Goal: Task Accomplishment & Management: Use online tool/utility

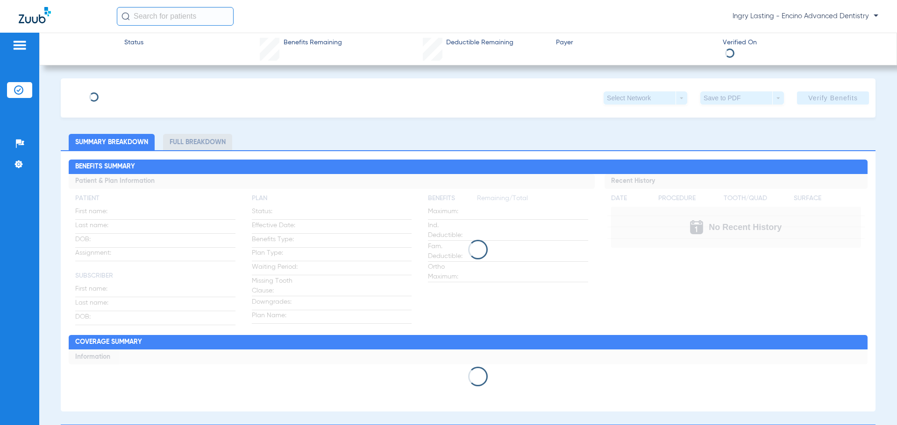
click at [39, 14] on img at bounding box center [35, 15] width 32 height 16
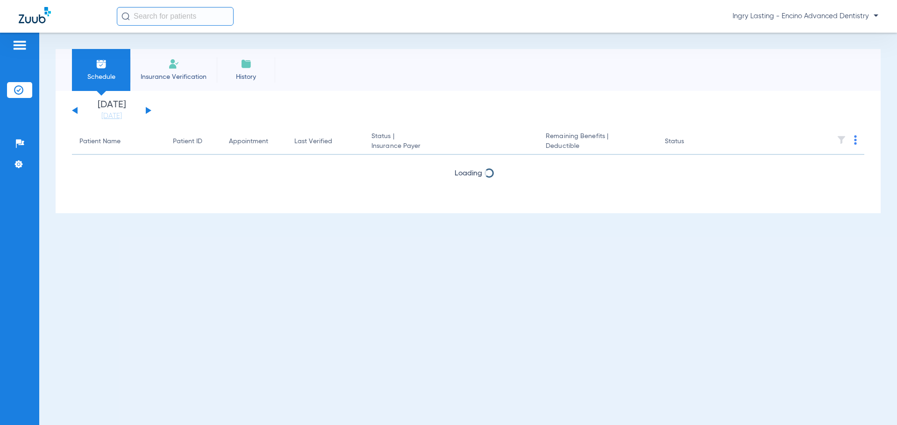
click at [39, 14] on img at bounding box center [35, 15] width 32 height 16
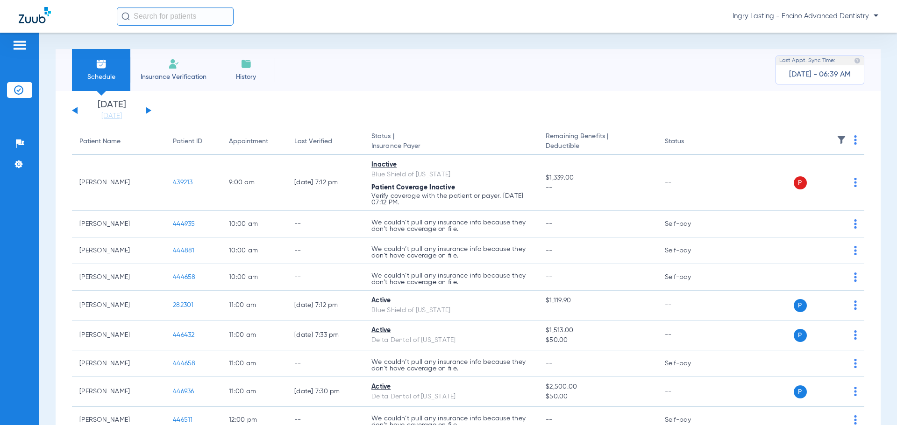
click at [766, 21] on span "Ingry Lasting - Encino Advanced Dentistry" at bounding box center [805, 16] width 146 height 9
click at [834, 39] on button "Account Selection" at bounding box center [842, 33] width 67 height 19
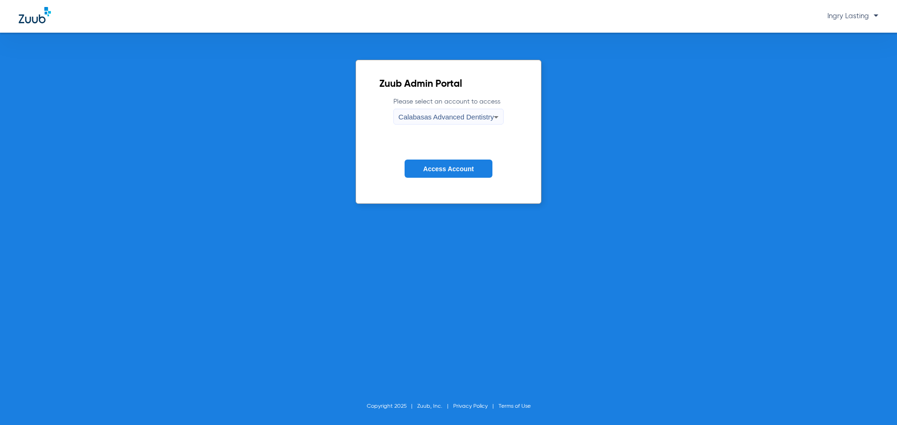
click at [470, 109] on mat-select "Calabasas Advanced Dentistry" at bounding box center [448, 117] width 110 height 16
click at [464, 119] on span "Calabasas Advanced Dentistry" at bounding box center [445, 117] width 95 height 8
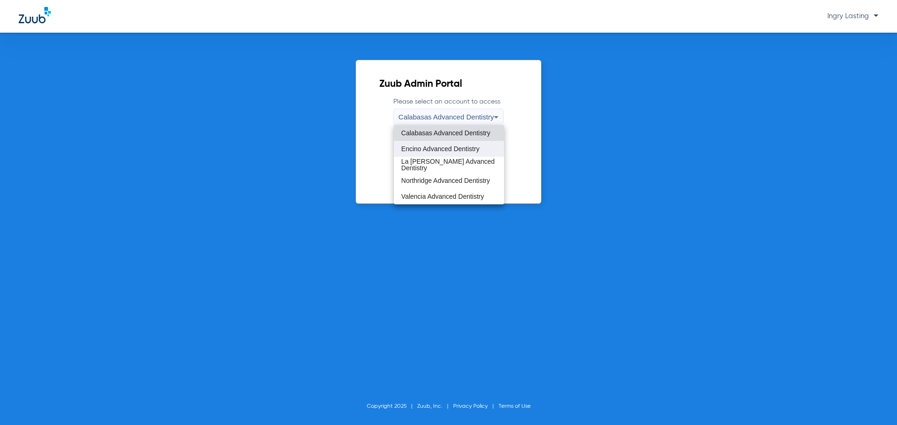
click at [440, 152] on span "Encino Advanced Dentistry" at bounding box center [440, 149] width 78 height 7
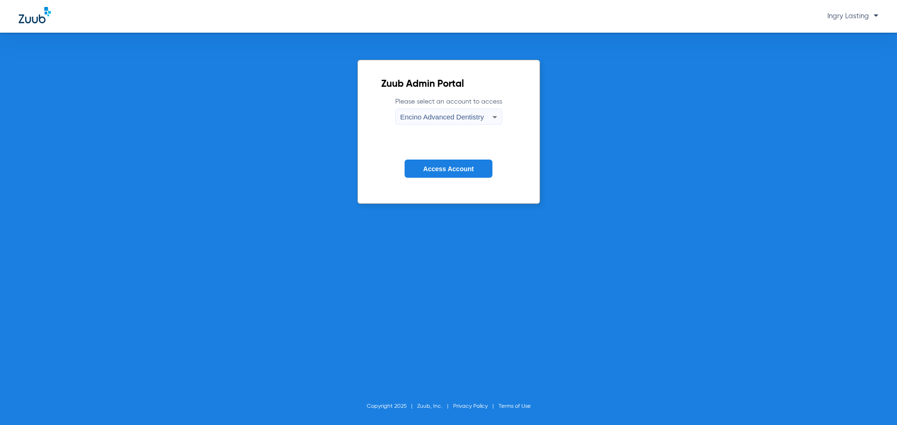
click at [448, 160] on button "Access Account" at bounding box center [448, 169] width 88 height 18
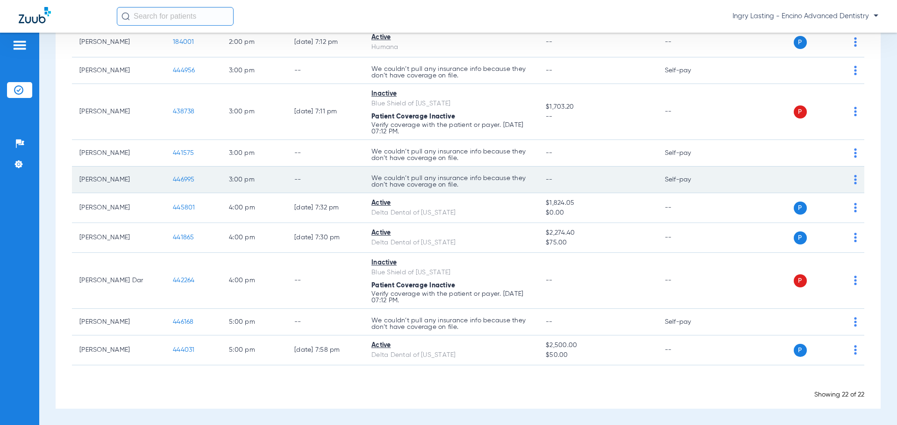
scroll to position [329, 0]
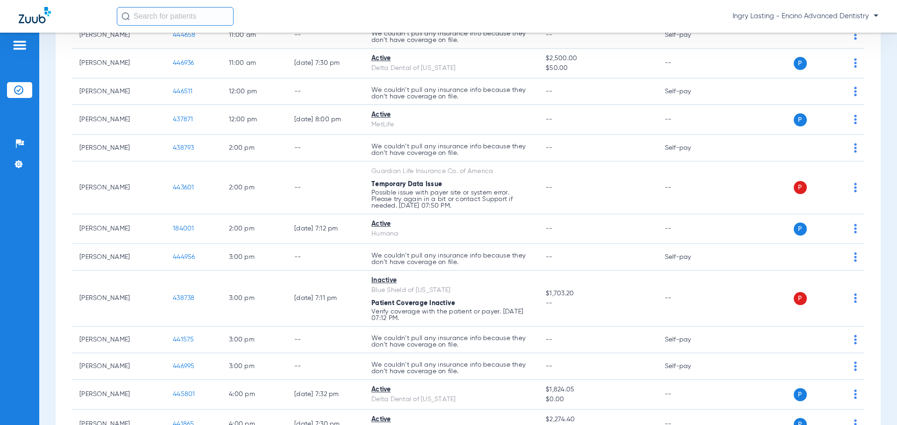
click at [753, 29] on div "Ingry Lasting - Encino Advanced Dentistry" at bounding box center [448, 16] width 897 height 33
click at [752, 21] on div "Ingry Lasting - Encino Advanced Dentistry" at bounding box center [497, 16] width 761 height 19
click at [751, 24] on div "Ingry Lasting - Encino Advanced Dentistry" at bounding box center [497, 16] width 761 height 19
click at [751, 16] on span "Ingry Lasting - Encino Advanced Dentistry" at bounding box center [805, 16] width 146 height 9
click at [815, 37] on button "Account Selection" at bounding box center [842, 33] width 67 height 19
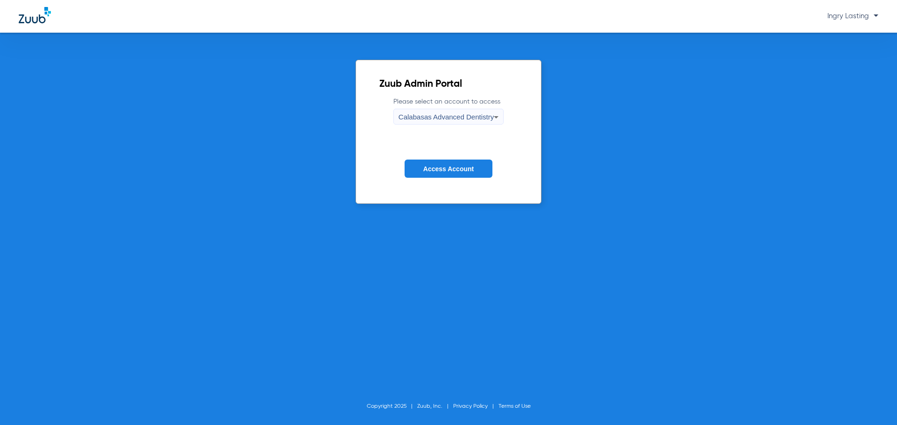
click at [429, 118] on span "Calabasas Advanced Dentistry" at bounding box center [445, 117] width 95 height 8
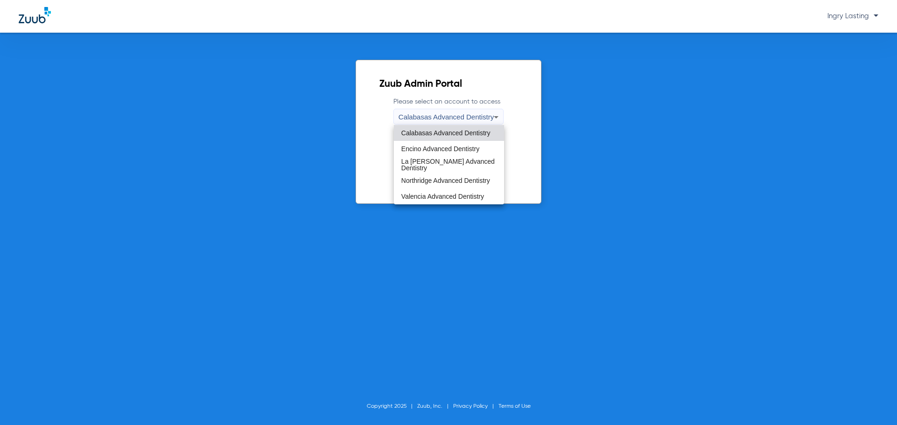
click at [386, 142] on div at bounding box center [448, 212] width 897 height 425
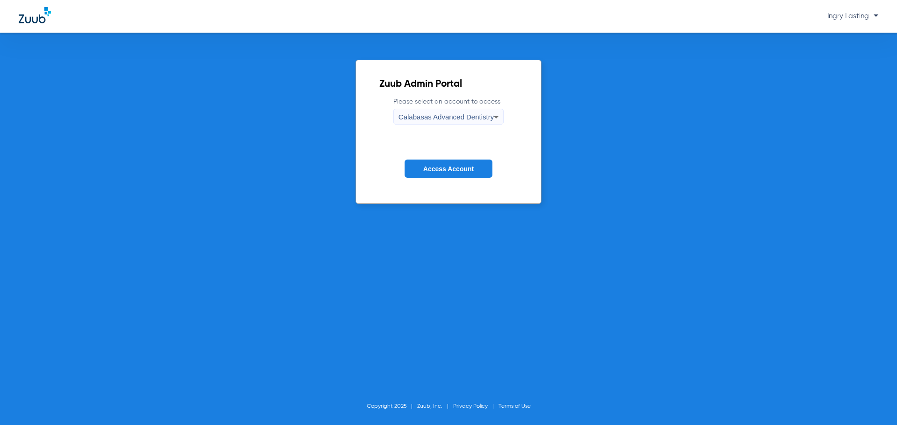
click at [439, 177] on button "Access Account" at bounding box center [448, 169] width 88 height 18
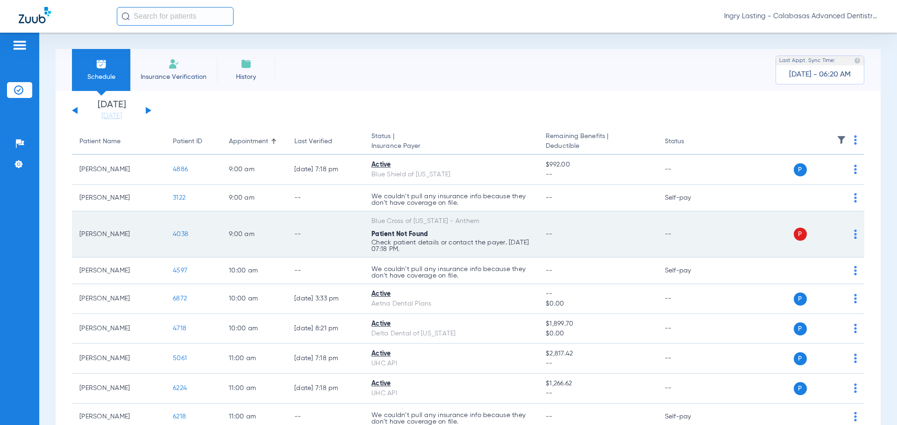
click at [177, 234] on span "4038" at bounding box center [180, 234] width 15 height 7
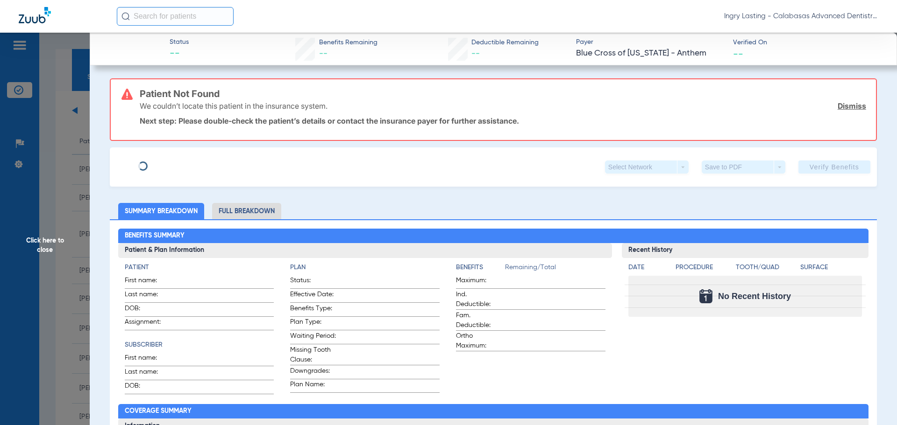
type input "Tomica"
type input "[PERSON_NAME]"
type input "[DATE]"
type input "JQU871A63261"
type input "246633"
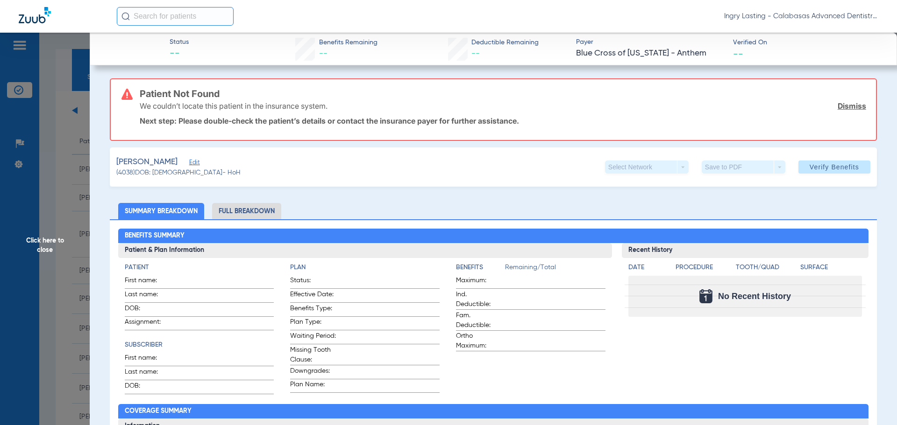
click at [198, 167] on span "Edit" at bounding box center [193, 163] width 8 height 9
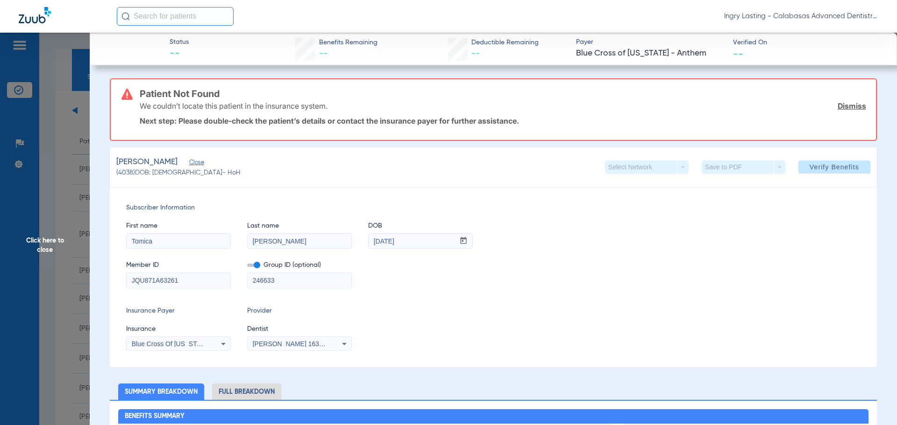
click at [139, 281] on input "JQU871A63261" at bounding box center [179, 280] width 104 height 15
click at [86, 269] on span "Click here to close" at bounding box center [45, 245] width 90 height 425
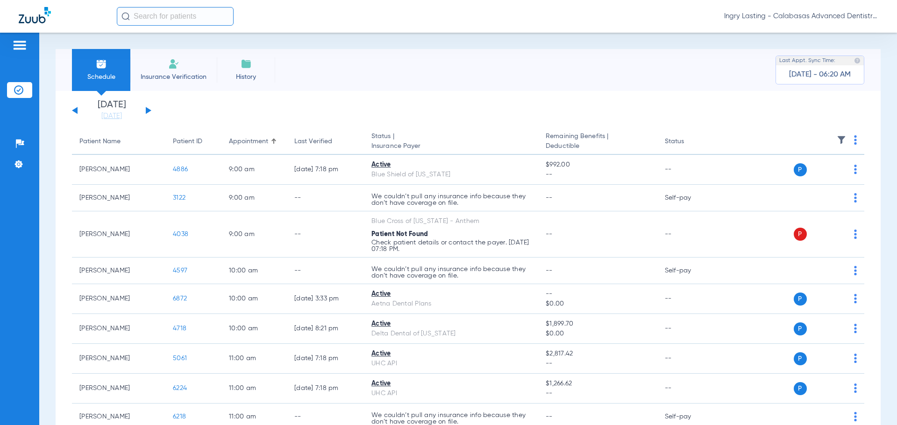
click at [773, 14] on span "Ingry Lasting - Calabasas Advanced Dentistry" at bounding box center [801, 16] width 154 height 9
click at [843, 40] on button "Account Selection" at bounding box center [842, 33] width 67 height 19
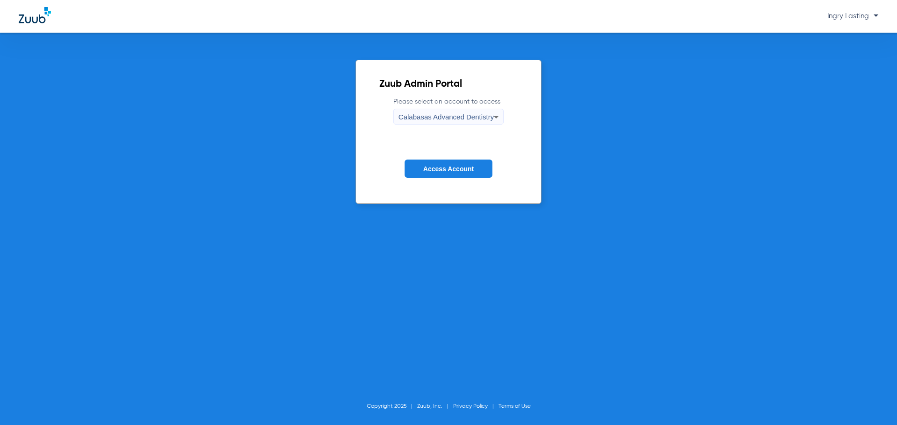
click at [457, 121] on div "Calabasas Advanced Dentistry" at bounding box center [445, 117] width 95 height 16
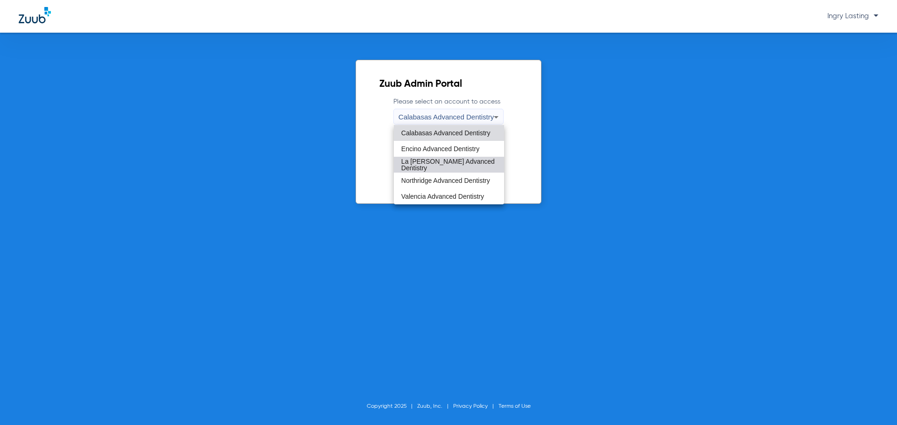
click at [424, 163] on span "La [PERSON_NAME] Advanced Dentistry" at bounding box center [448, 164] width 95 height 13
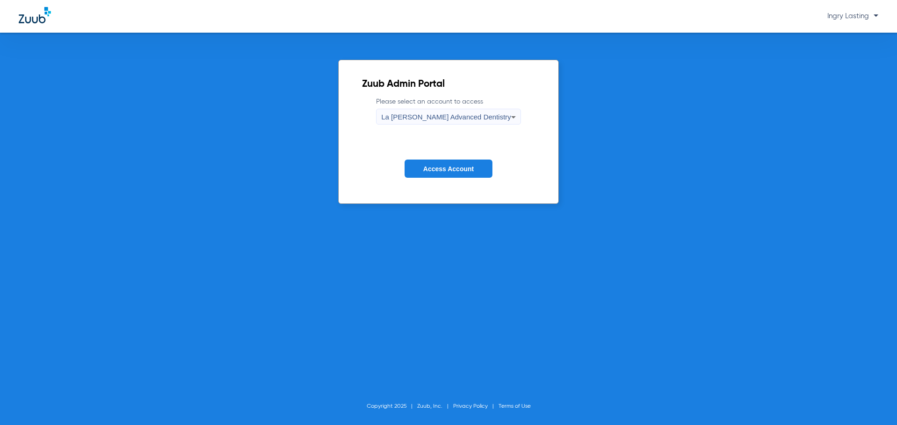
click at [423, 163] on button "Access Account" at bounding box center [448, 169] width 88 height 18
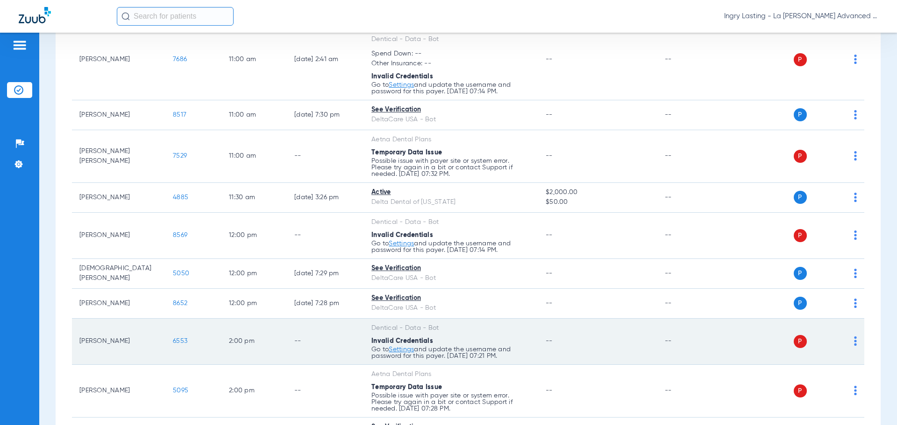
scroll to position [467, 0]
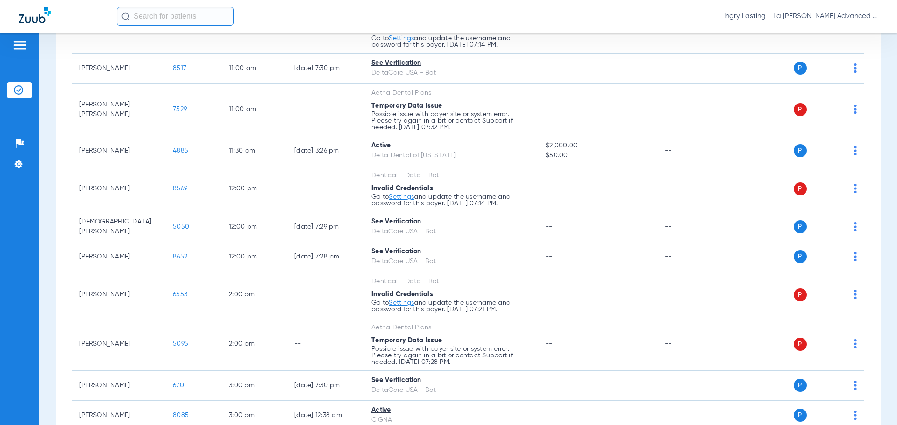
click at [800, 22] on div "Ingry Lasting - La [PERSON_NAME] Advanced Dentistry" at bounding box center [497, 16] width 761 height 19
click at [800, 18] on span "Ingry Lasting - La [PERSON_NAME] Advanced Dentistry" at bounding box center [801, 16] width 154 height 9
click at [803, 30] on div at bounding box center [448, 212] width 897 height 425
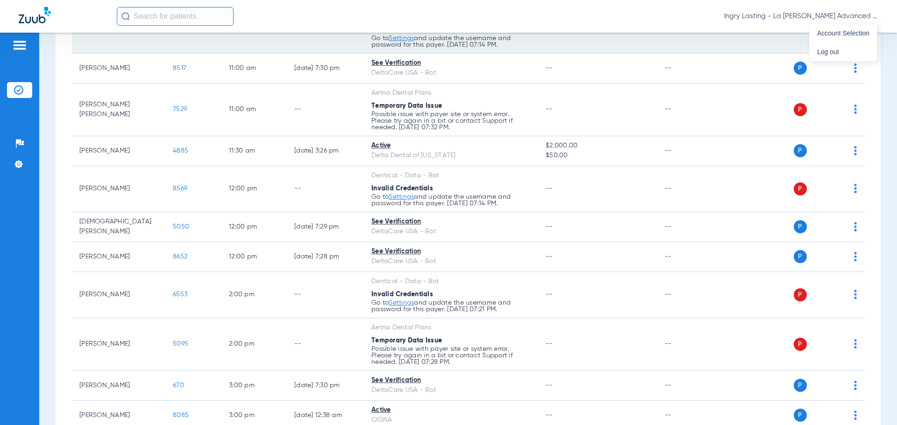
click at [819, 34] on td "P S" at bounding box center [792, 13] width 144 height 81
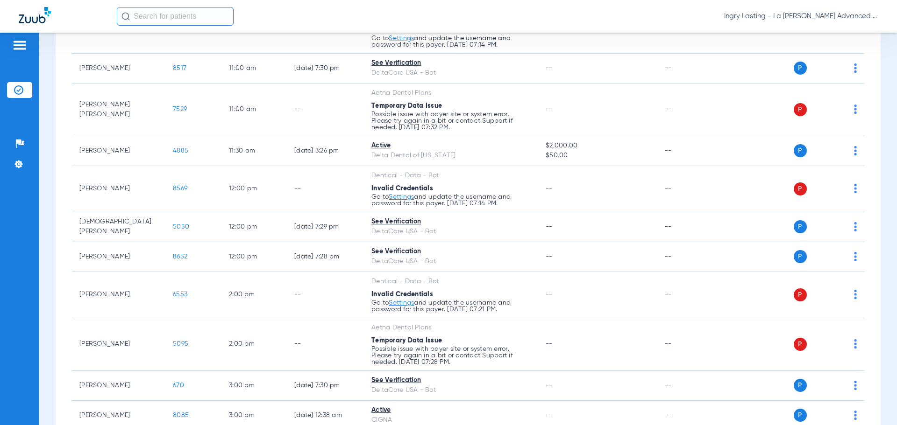
click at [808, 17] on span "Ingry Lasting - La [PERSON_NAME] Advanced Dentistry" at bounding box center [801, 16] width 154 height 9
click at [822, 35] on span "Account Selection" at bounding box center [843, 33] width 52 height 7
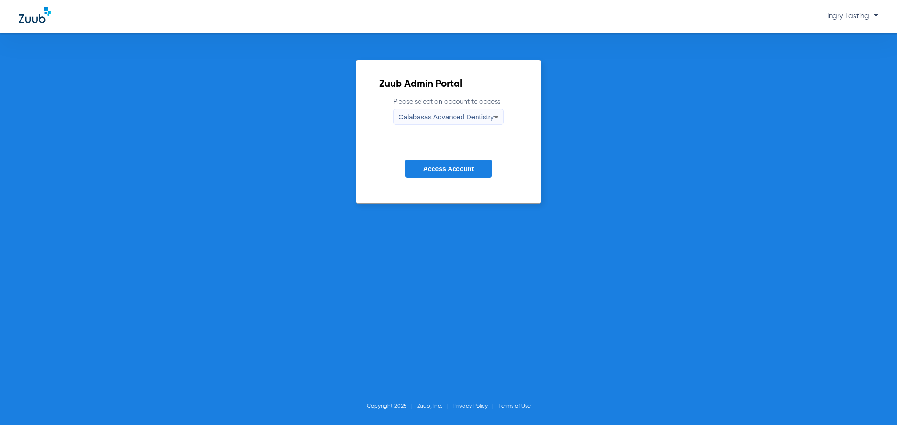
click at [475, 110] on div "Calabasas Advanced Dentistry" at bounding box center [445, 117] width 95 height 16
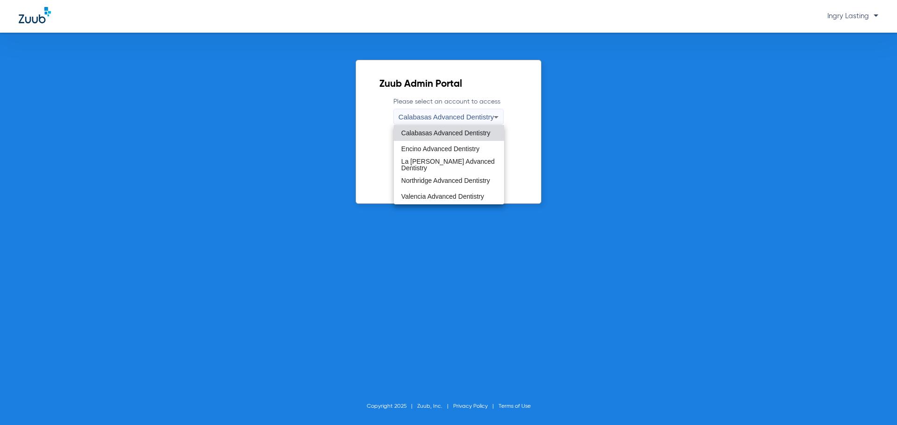
click at [424, 198] on span "Valencia Advanced Dentistry" at bounding box center [442, 196] width 83 height 7
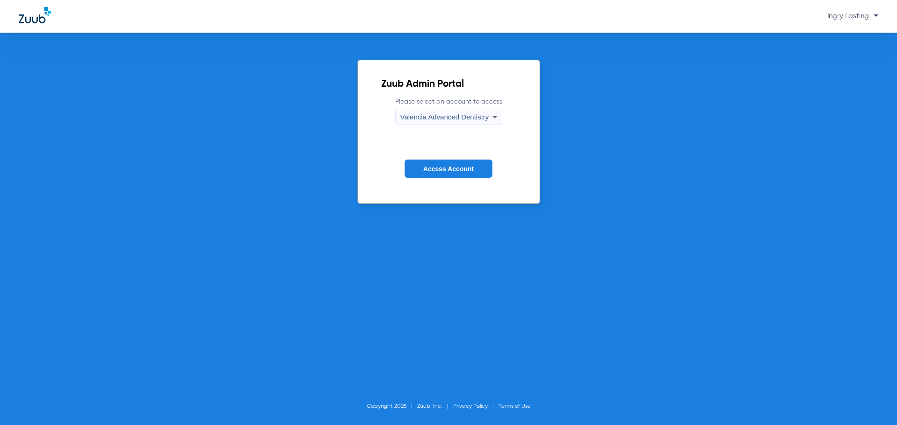
click at [425, 172] on span "Access Account" at bounding box center [448, 168] width 50 height 7
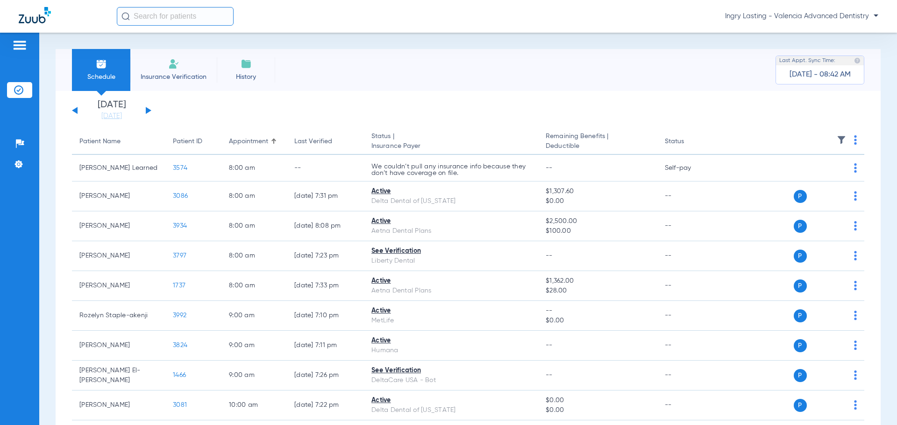
click at [761, 16] on span "Ingry Lasting - Valencia Advanced Dentistry" at bounding box center [801, 16] width 153 height 9
click at [817, 36] on span "Account Selection" at bounding box center [843, 33] width 52 height 7
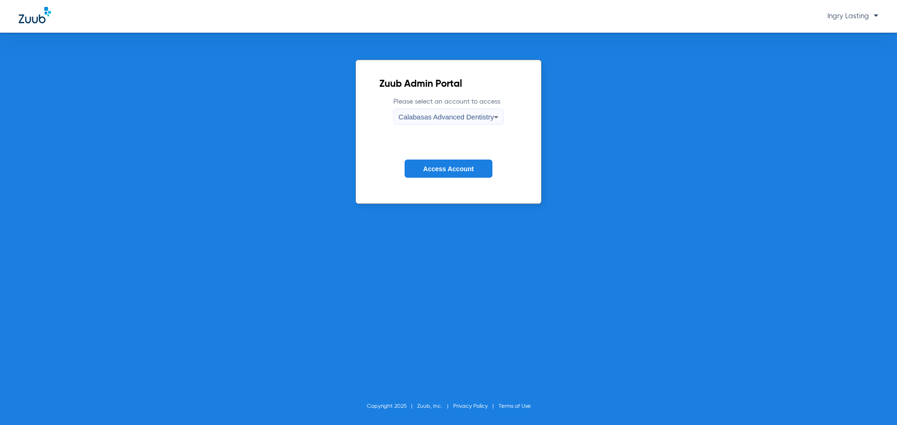
click at [479, 114] on span "Calabasas Advanced Dentistry" at bounding box center [445, 117] width 95 height 8
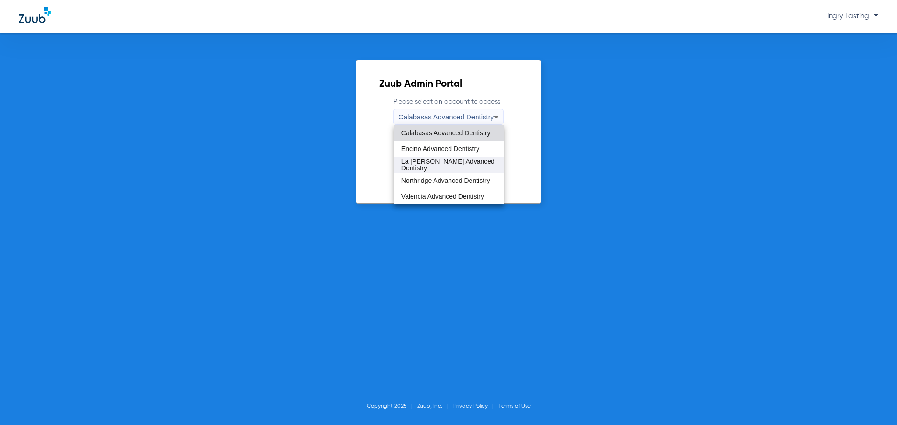
click at [423, 168] on span "La [PERSON_NAME] Advanced Dentistry" at bounding box center [448, 164] width 95 height 13
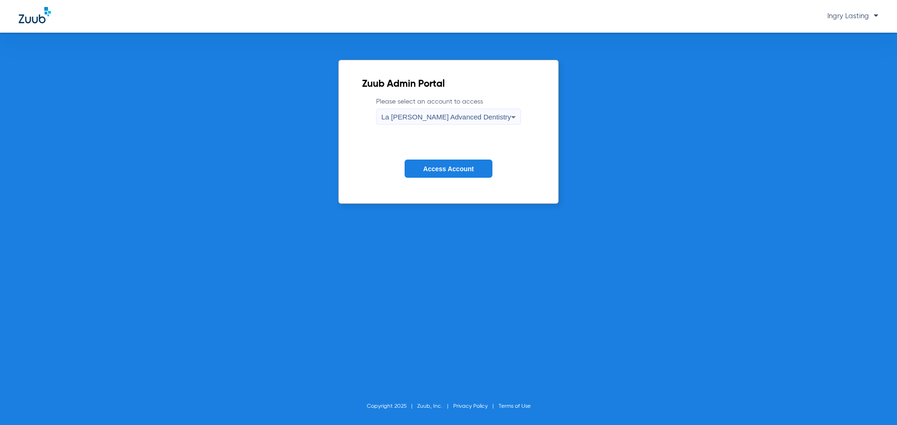
click at [409, 111] on div "La [PERSON_NAME] Advanced Dentistry" at bounding box center [446, 117] width 130 height 16
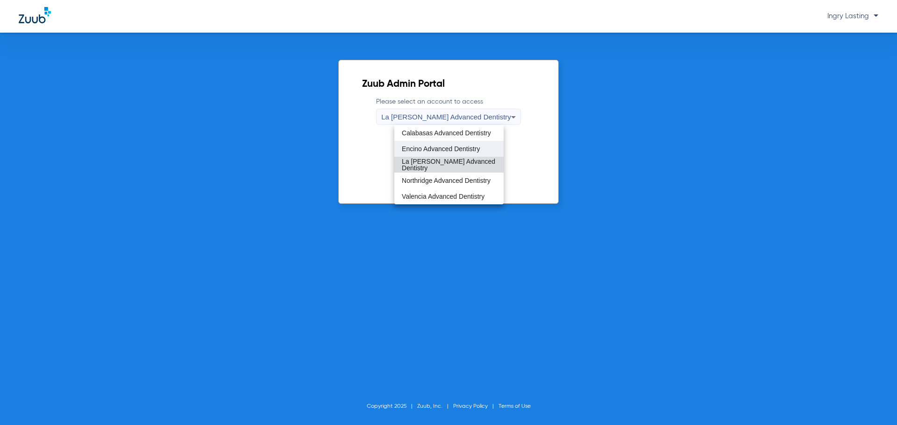
click at [428, 143] on mat-option "Encino Advanced Dentistry" at bounding box center [448, 149] width 109 height 16
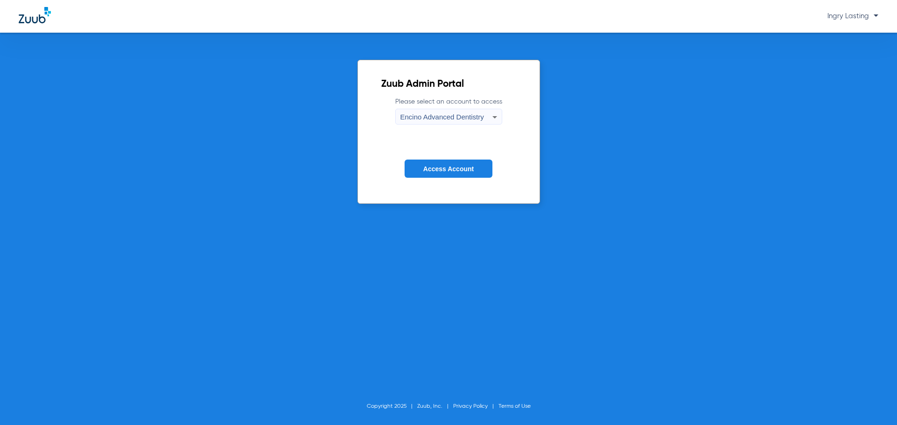
click at [432, 162] on button "Access Account" at bounding box center [448, 169] width 88 height 18
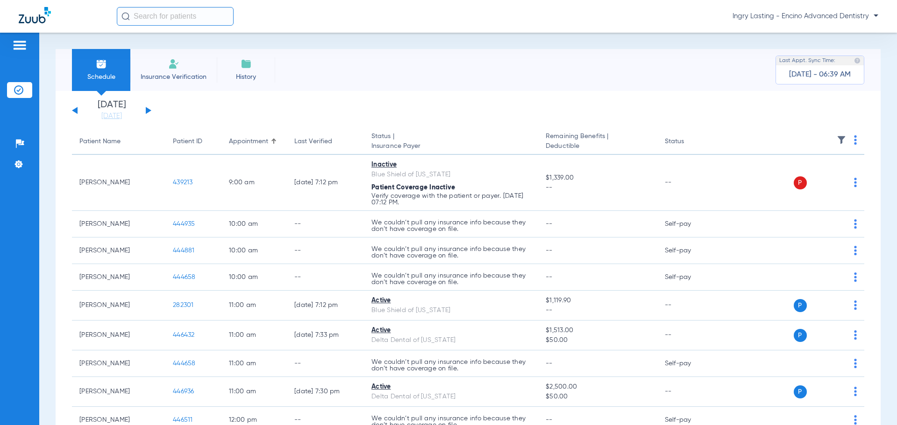
click at [828, 14] on span "Ingry Lasting - Encino Advanced Dentistry" at bounding box center [805, 16] width 146 height 9
click at [820, 33] on span "Account Selection" at bounding box center [843, 33] width 52 height 7
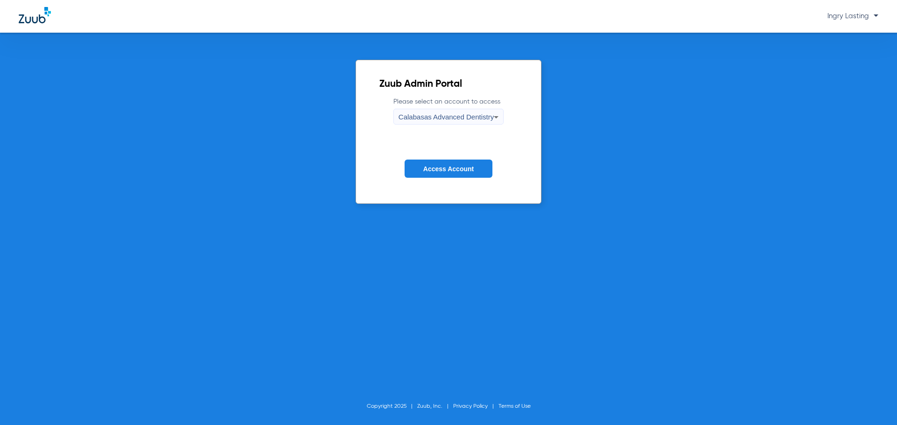
click at [466, 106] on label "Please select an account to access Calabasas Advanced Dentistry" at bounding box center [448, 111] width 110 height 28
click at [463, 110] on div "Calabasas Advanced Dentistry" at bounding box center [445, 117] width 95 height 16
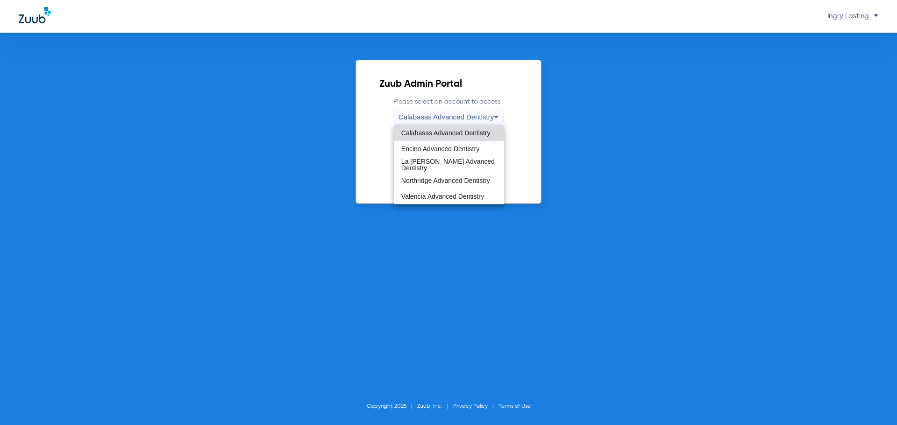
click at [450, 185] on mat-option "Northridge Advanced Dentistry" at bounding box center [449, 181] width 110 height 16
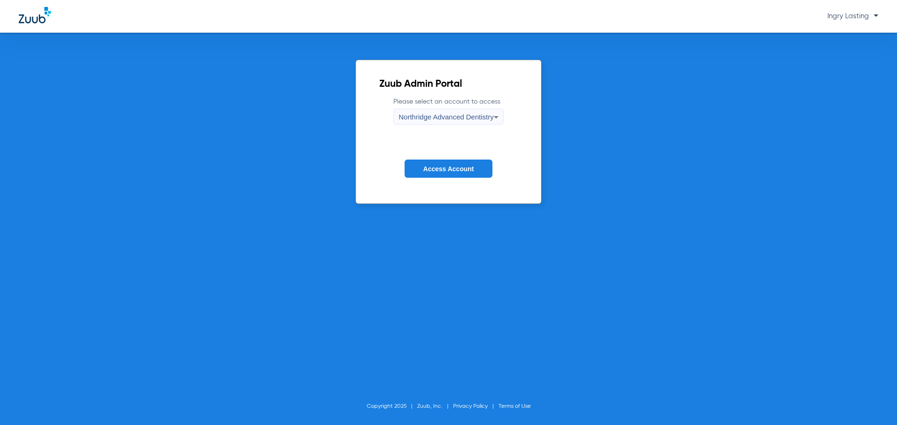
drag, startPoint x: 450, startPoint y: 182, endPoint x: 445, endPoint y: 166, distance: 16.2
click at [449, 175] on form "Please select an account to access Northridge Advanced Dentistry Access Account" at bounding box center [448, 144] width 138 height 95
click at [444, 166] on span "Access Account" at bounding box center [448, 168] width 50 height 7
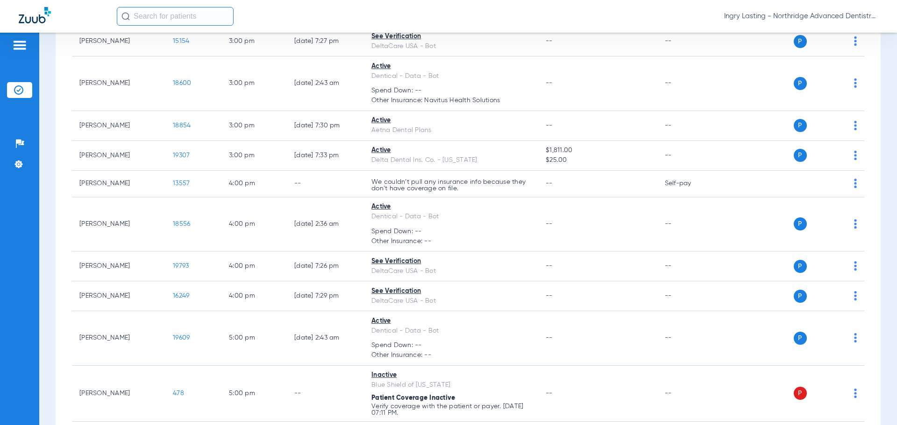
scroll to position [803, 0]
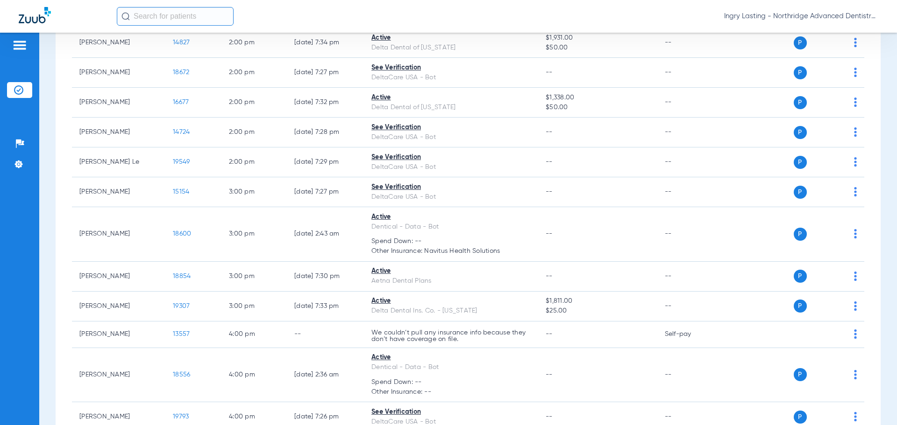
click at [791, 13] on span "Ingry Lasting - Northridge Advanced Dentistry" at bounding box center [801, 16] width 154 height 9
click at [822, 33] on span "Account Selection" at bounding box center [843, 33] width 52 height 7
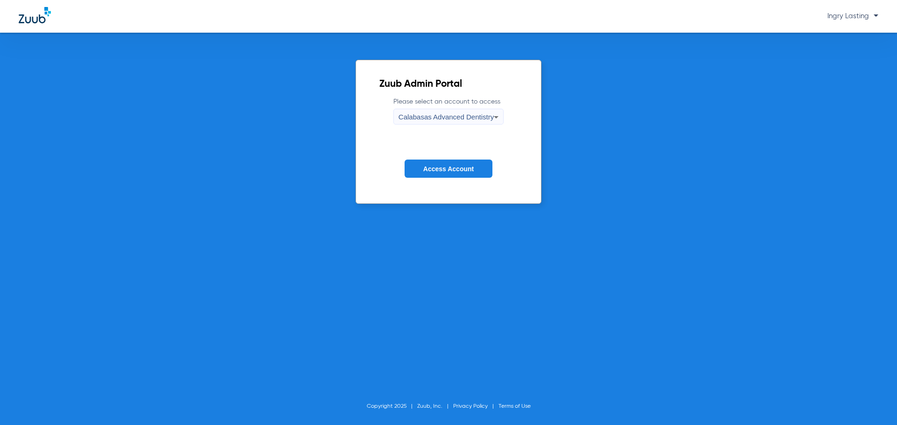
click at [461, 121] on span "Calabasas Advanced Dentistry" at bounding box center [445, 117] width 95 height 8
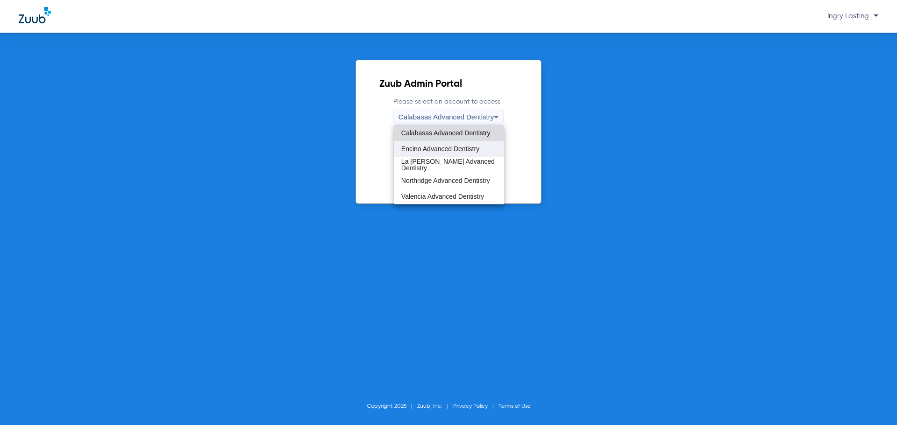
click at [453, 144] on mat-option "Encino Advanced Dentistry" at bounding box center [449, 149] width 110 height 16
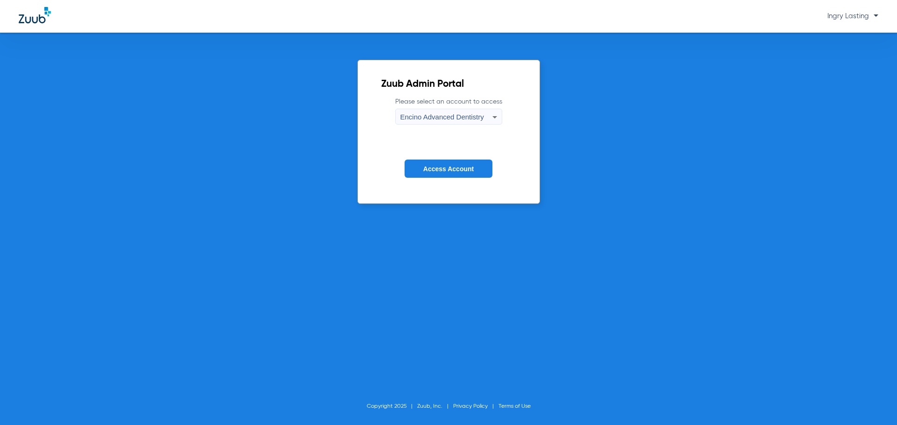
click at [446, 162] on button "Access Account" at bounding box center [448, 169] width 88 height 18
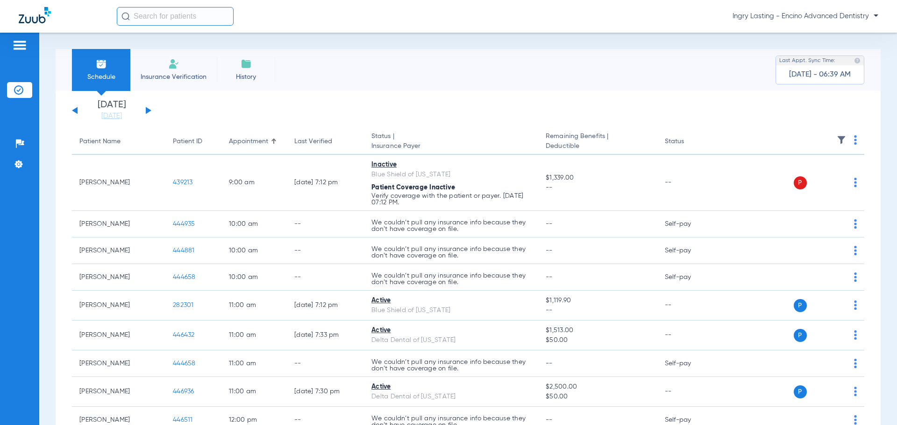
click at [146, 116] on div "[DATE] [DATE] [DATE] [DATE] [DATE] [DATE] [DATE] [DATE] [DATE] [DATE] [DATE] [D…" at bounding box center [111, 110] width 79 height 21
click at [145, 113] on div "[DATE] [DATE] [DATE] [DATE] [DATE] [DATE] [DATE] [DATE] [DATE] [DATE] [DATE] [D…" at bounding box center [111, 110] width 79 height 21
click at [143, 110] on div "[DATE] [DATE] [DATE] [DATE] [DATE] [DATE] [DATE] [DATE] [DATE] [DATE] [DATE] [D…" at bounding box center [111, 110] width 79 height 21
click at [143, 106] on div "[DATE] [DATE] [DATE] [DATE] [DATE] [DATE] [DATE] [DATE] [DATE] [DATE] [DATE] [D…" at bounding box center [111, 110] width 79 height 21
click at [158, 115] on app-single-date-navigator "[DATE] [DATE] [DATE] [DATE] [DATE] [DATE] [DATE] [DATE] [DATE] [DATE] [DATE] [D…" at bounding box center [468, 110] width 792 height 21
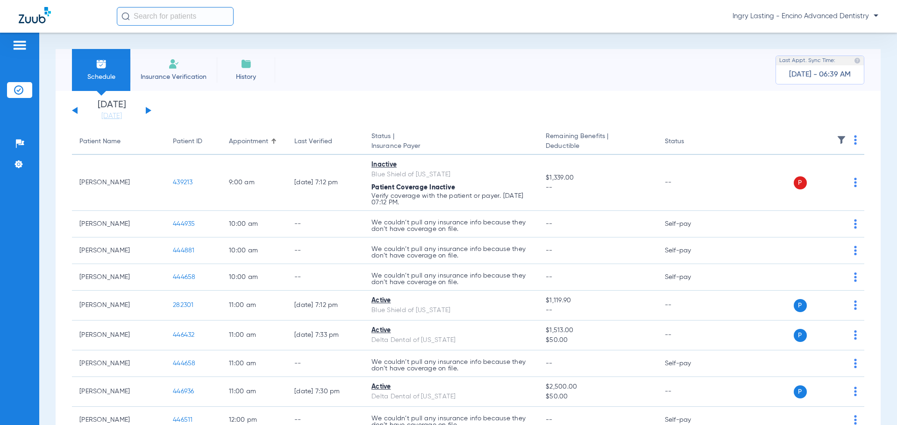
click at [145, 111] on div "[DATE] [DATE] [DATE] [DATE] [DATE] [DATE] [DATE] [DATE] [DATE] [DATE] [DATE] [D…" at bounding box center [111, 110] width 79 height 21
click at [147, 107] on div "[DATE] [DATE] [DATE] [DATE] [DATE] [DATE] [DATE] [DATE] [DATE] [DATE] [DATE] [D…" at bounding box center [111, 110] width 79 height 21
click at [148, 108] on div "[DATE] [DATE] [DATE] [DATE] [DATE] [DATE] [DATE] [DATE] [DATE] [DATE] [DATE] [D…" at bounding box center [111, 110] width 79 height 21
click at [143, 111] on div "[DATE] [DATE] [DATE] [DATE] [DATE] [DATE] [DATE] [DATE] [DATE] [DATE] [DATE] [D…" at bounding box center [111, 110] width 79 height 21
click at [145, 108] on div "[DATE] [DATE] [DATE] [DATE] [DATE] [DATE] [DATE] [DATE] [DATE] [DATE] [DATE] [D…" at bounding box center [111, 110] width 79 height 21
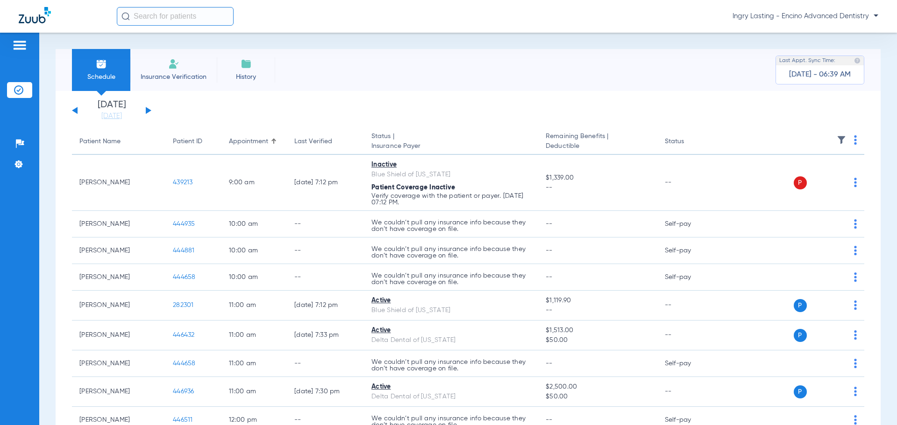
click at [148, 108] on button at bounding box center [149, 110] width 6 height 7
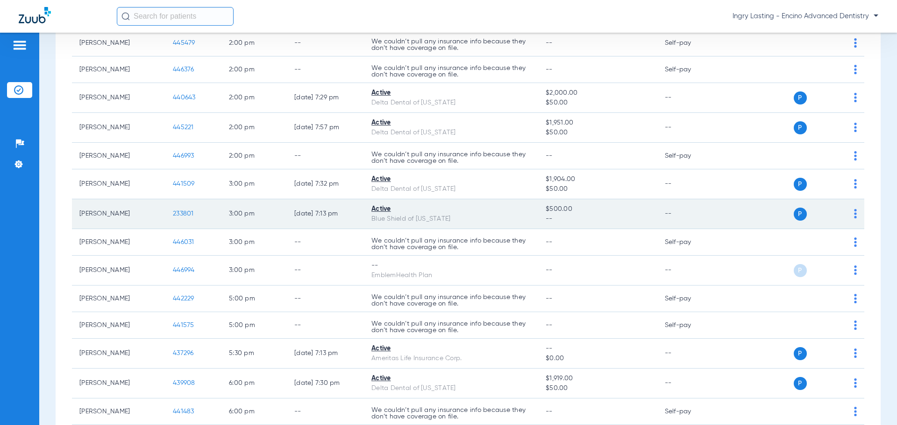
scroll to position [327, 0]
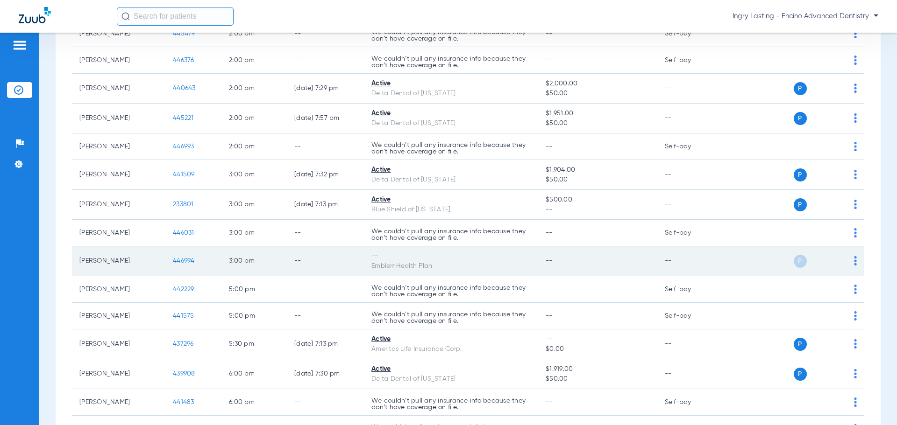
click at [190, 260] on span "446994" at bounding box center [184, 261] width 22 height 7
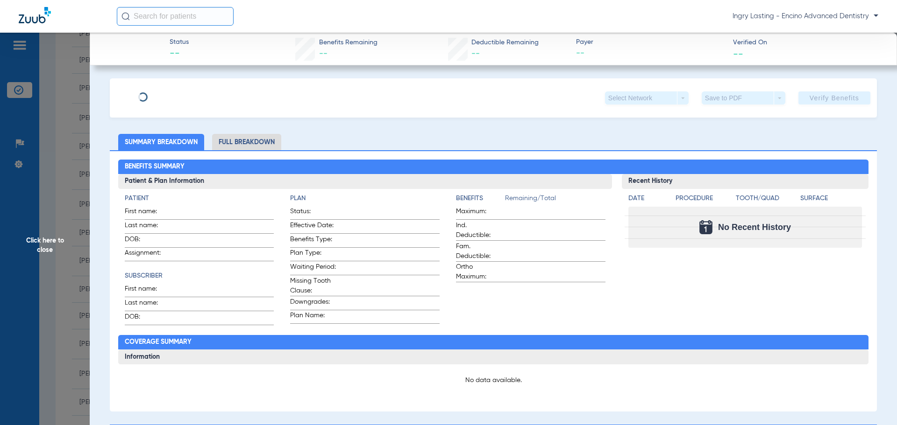
type input "James"
type input "Pruden"
type input "03/06/1982"
type input "3110973162"
type input "CA05423"
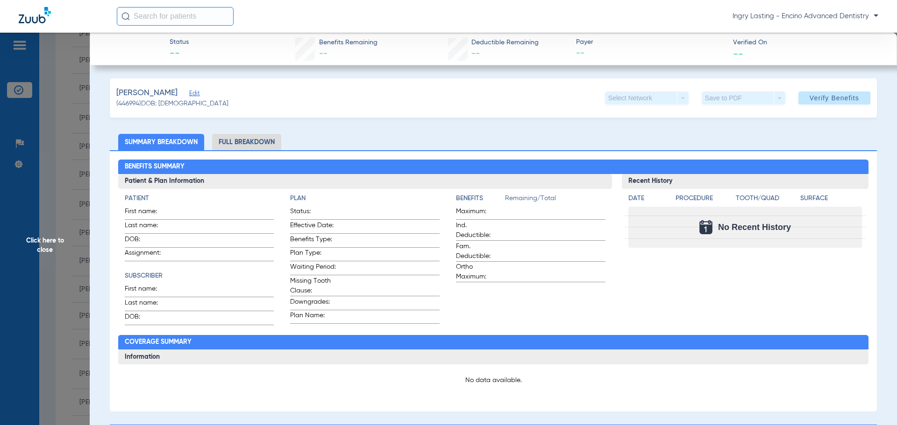
click at [192, 95] on span "Edit" at bounding box center [193, 94] width 8 height 9
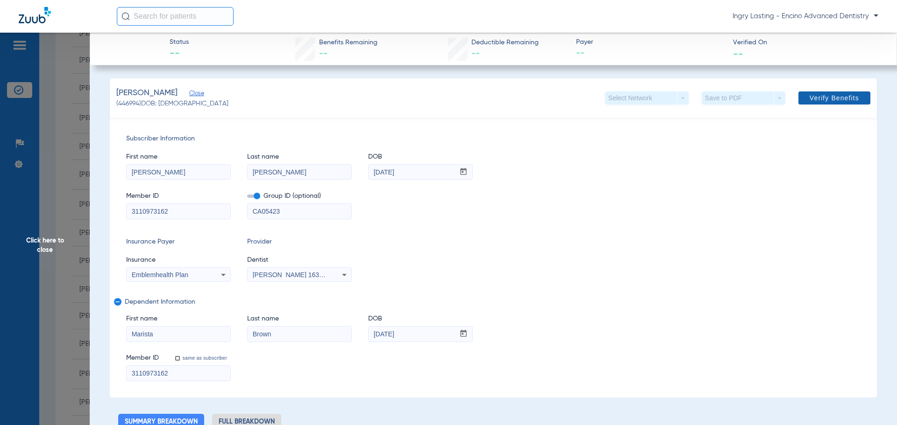
click at [817, 89] on span at bounding box center [834, 98] width 72 height 22
click at [75, 258] on span "Click here to close" at bounding box center [45, 245] width 90 height 425
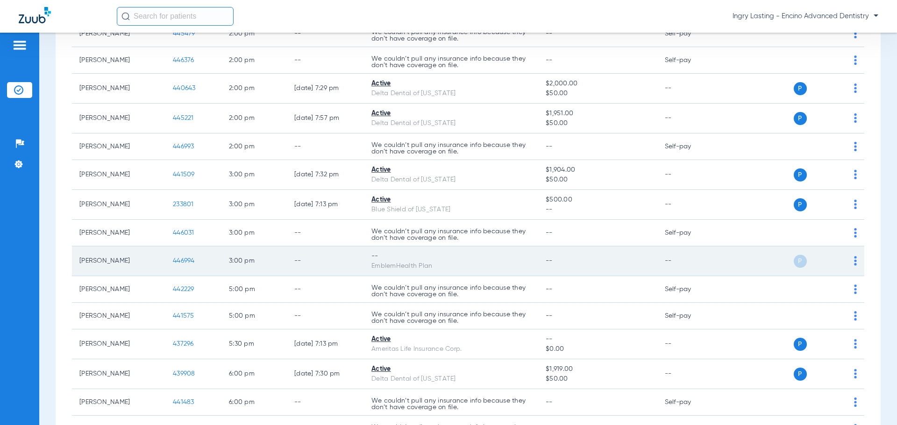
click at [185, 260] on span "446994" at bounding box center [184, 261] width 22 height 7
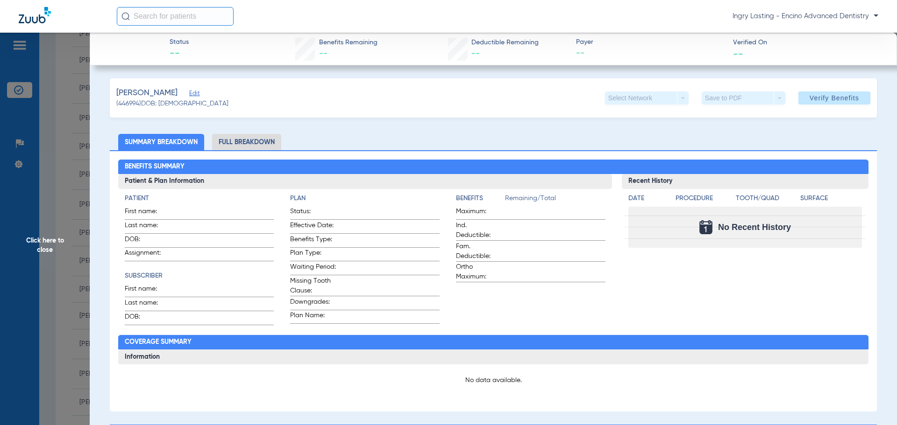
click at [189, 96] on span "Edit" at bounding box center [193, 94] width 8 height 9
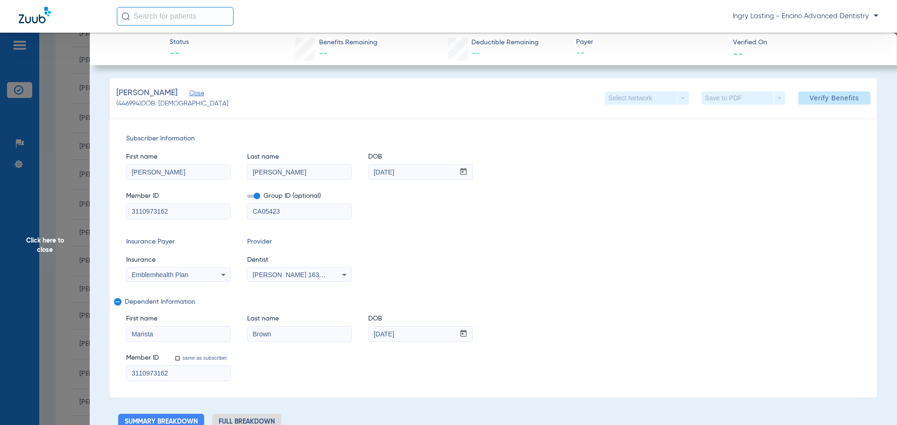
click at [256, 198] on span at bounding box center [253, 196] width 13 height 3
click at [247, 198] on input "checkbox" at bounding box center [247, 198] width 0 height 0
click at [254, 272] on span "[PERSON_NAME] 1639402225" at bounding box center [299, 274] width 92 height 7
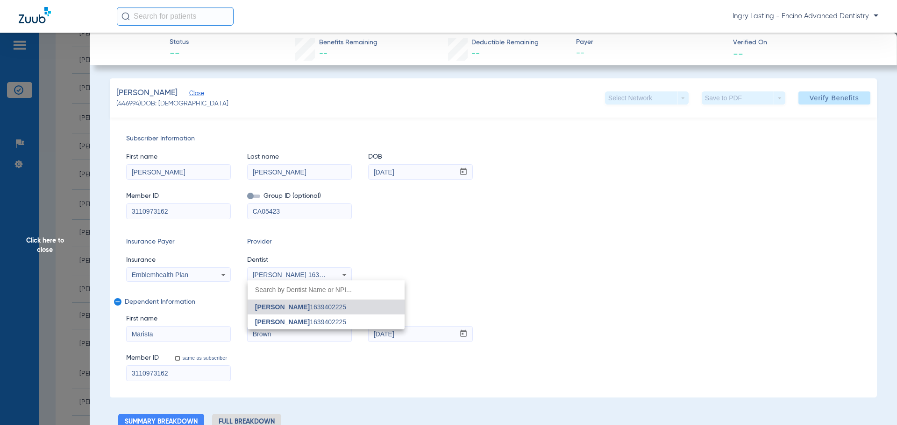
click at [254, 272] on div at bounding box center [448, 212] width 897 height 425
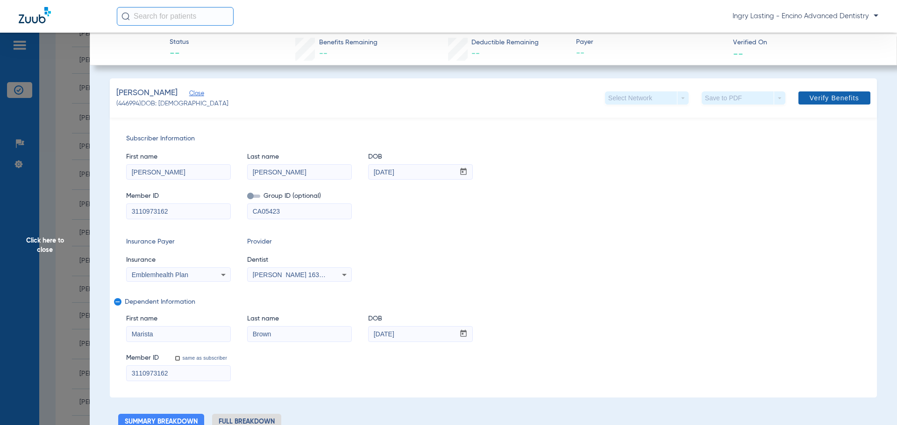
click at [843, 104] on span at bounding box center [834, 98] width 72 height 22
click at [856, 99] on span at bounding box center [834, 98] width 72 height 22
click at [854, 80] on div "Brown, Marista Close (446994) DOB: 07/23/1988 Select Network arrow_drop_down Sa…" at bounding box center [493, 97] width 767 height 39
click at [843, 92] on span at bounding box center [834, 98] width 72 height 22
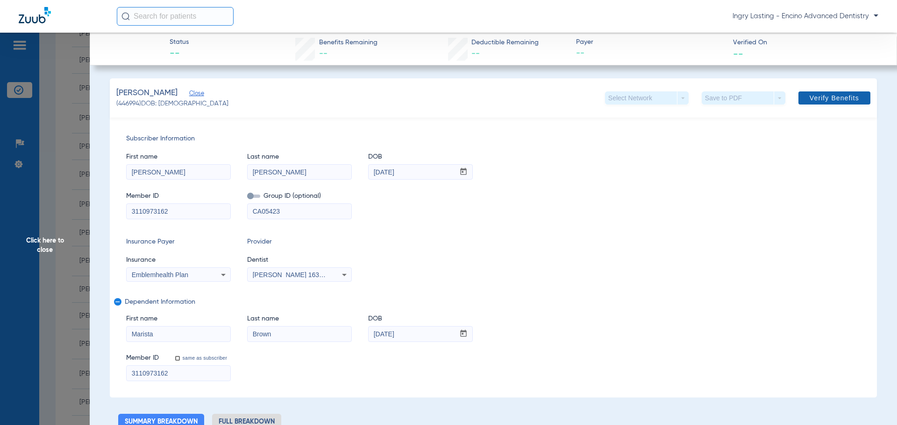
click at [839, 95] on span "Verify Benefits" at bounding box center [834, 97] width 50 height 7
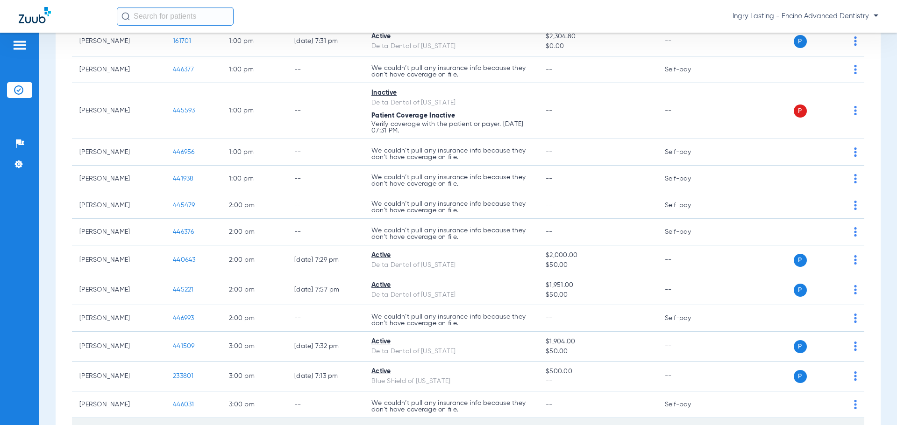
scroll to position [280, 0]
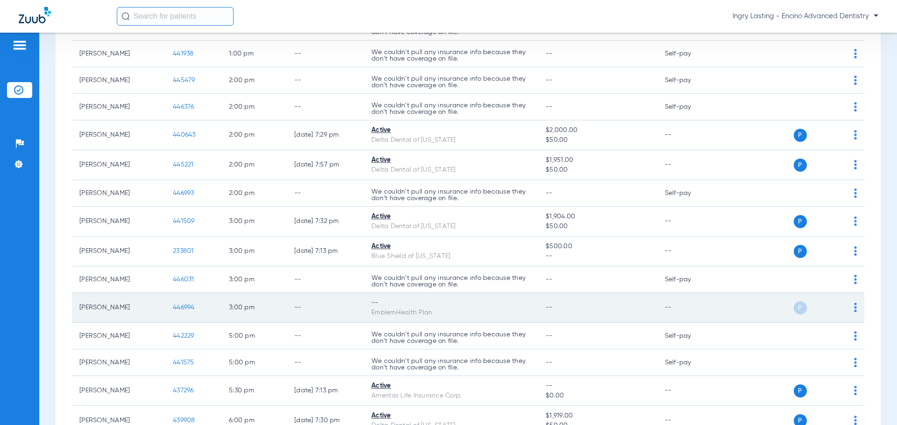
click at [184, 305] on span "446994" at bounding box center [184, 308] width 22 height 7
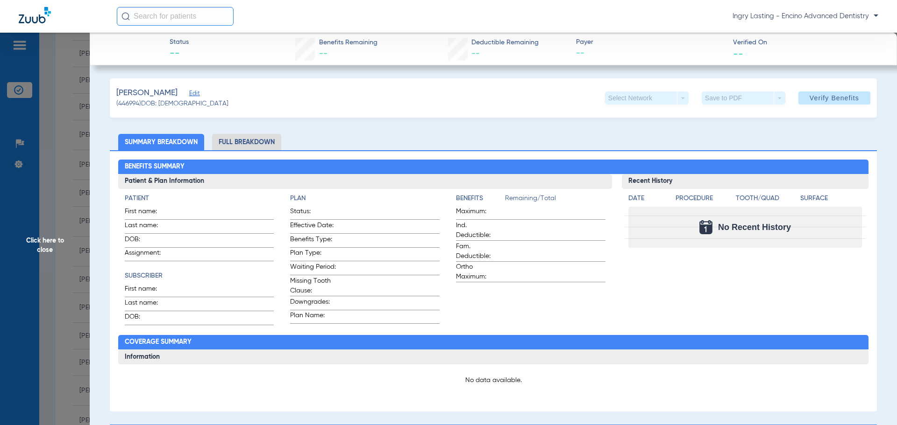
type input "James"
type input "Pruden"
type input "03/06/1982"
type input "3110973162"
type input "CA05423"
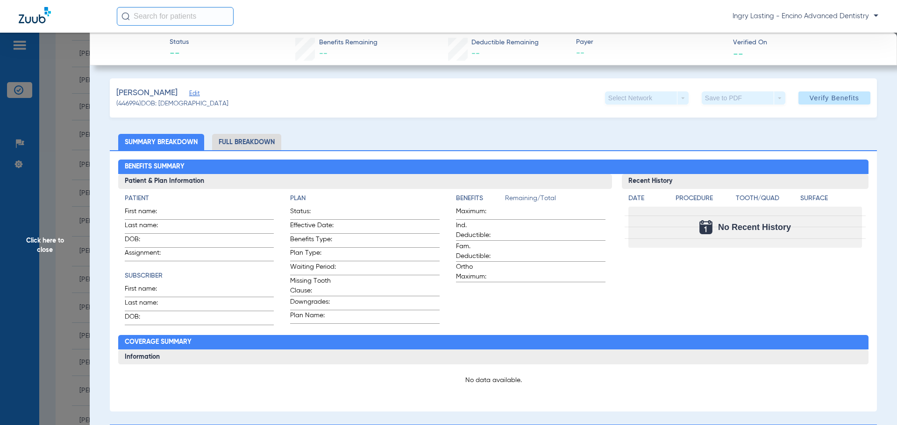
click at [189, 95] on span "Edit" at bounding box center [193, 94] width 8 height 9
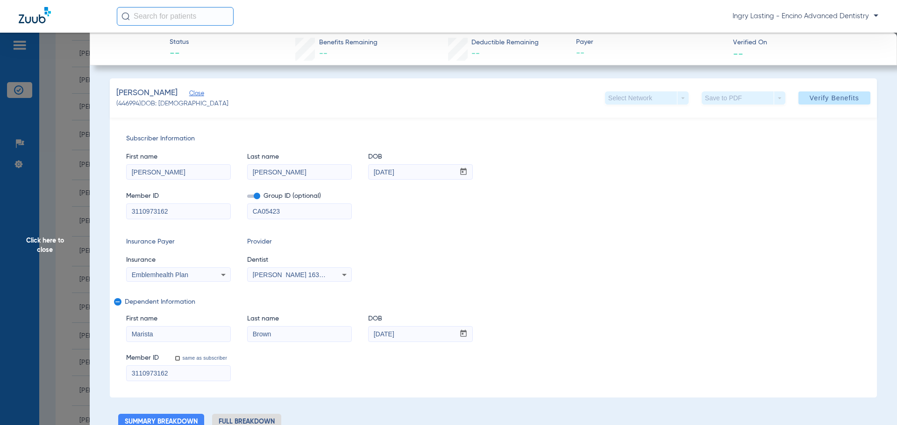
click at [252, 196] on span at bounding box center [253, 196] width 13 height 3
click at [247, 198] on input "checkbox" at bounding box center [247, 198] width 0 height 0
click at [809, 102] on span "Verify Benefits" at bounding box center [834, 97] width 50 height 7
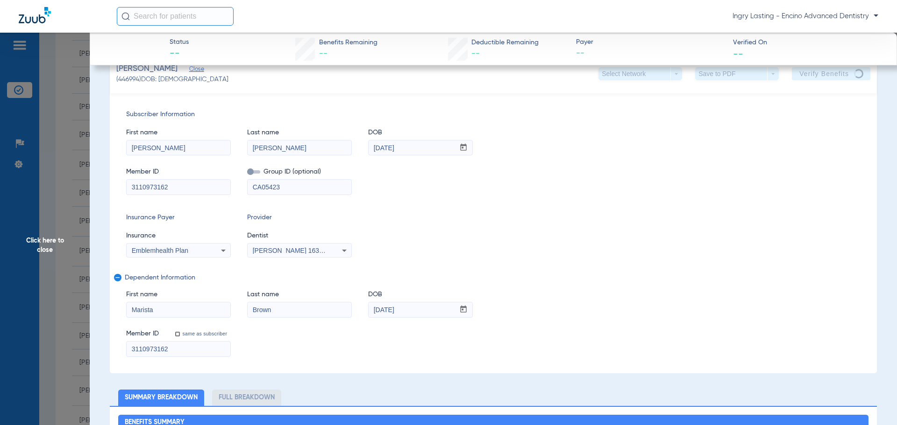
scroll to position [0, 0]
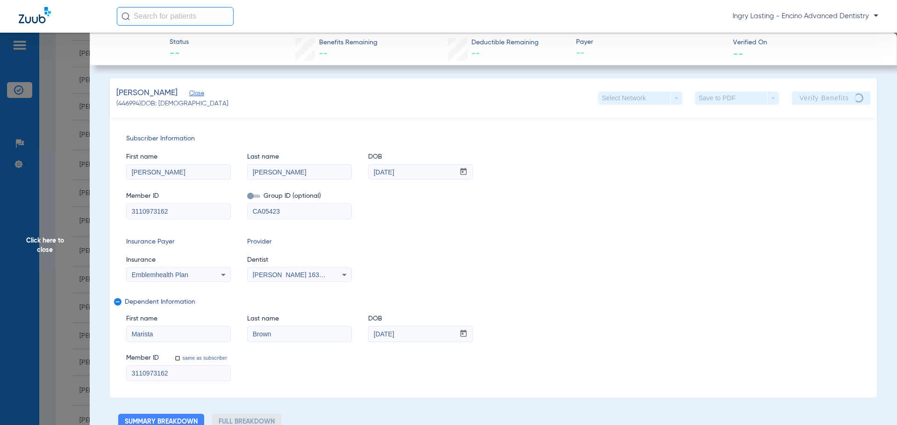
click at [809, 101] on app-verify-button "Verify Benefits" at bounding box center [831, 98] width 78 height 13
click at [808, 101] on app-verify-button "Verify Benefits" at bounding box center [831, 98] width 78 height 13
click at [815, 102] on app-verify-button "Verify Benefits" at bounding box center [831, 98] width 78 height 13
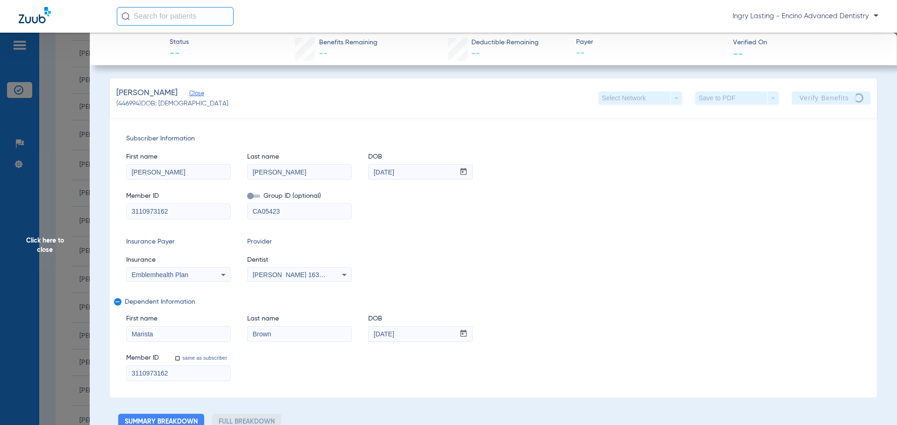
click at [815, 98] on app-verify-button "Verify Benefits" at bounding box center [831, 98] width 78 height 13
click at [818, 102] on app-verify-button "Verify Benefits" at bounding box center [831, 98] width 78 height 13
click at [640, 119] on div "Subscriber Information First name James Last name Pruden DOB mm / dd / yyyy 03/…" at bounding box center [493, 258] width 767 height 280
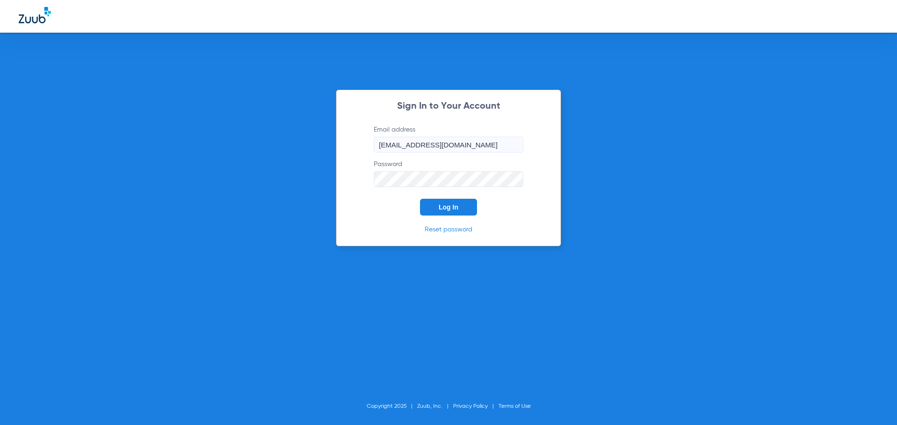
click at [458, 210] on span "Log In" at bounding box center [449, 207] width 20 height 7
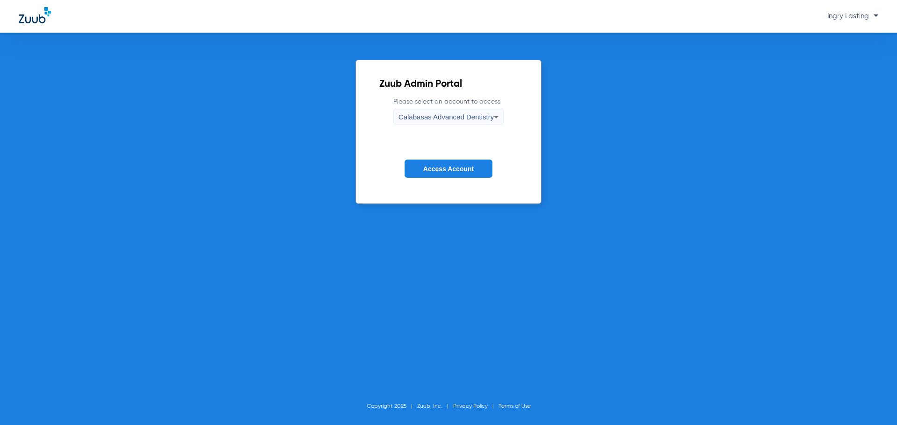
click at [427, 114] on span "Calabasas Advanced Dentistry" at bounding box center [445, 117] width 95 height 8
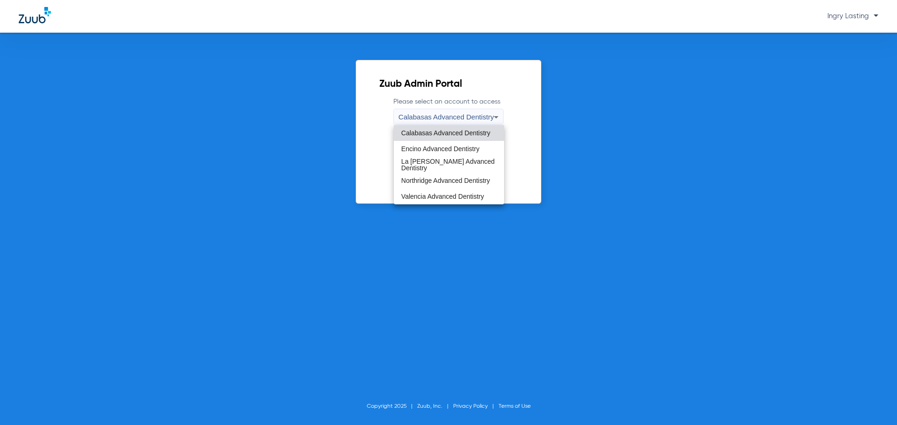
click at [436, 154] on mat-option "Encino Advanced Dentistry" at bounding box center [449, 149] width 110 height 16
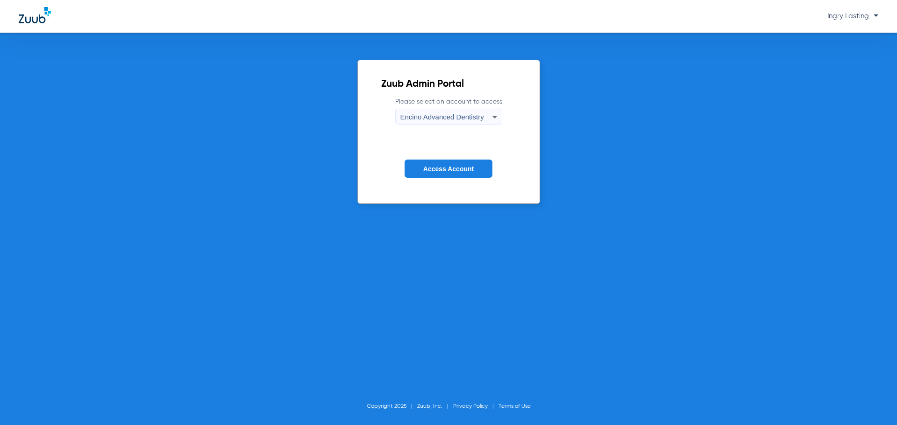
click at [445, 172] on span "Access Account" at bounding box center [448, 168] width 50 height 7
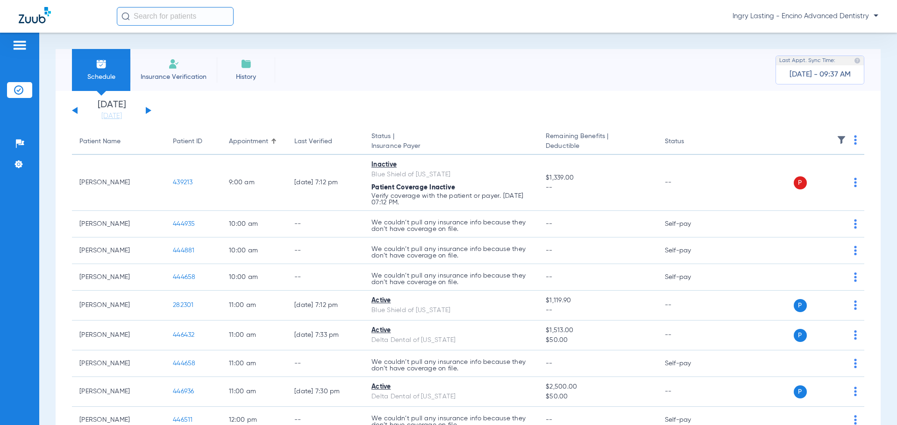
click at [149, 110] on button at bounding box center [149, 110] width 6 height 7
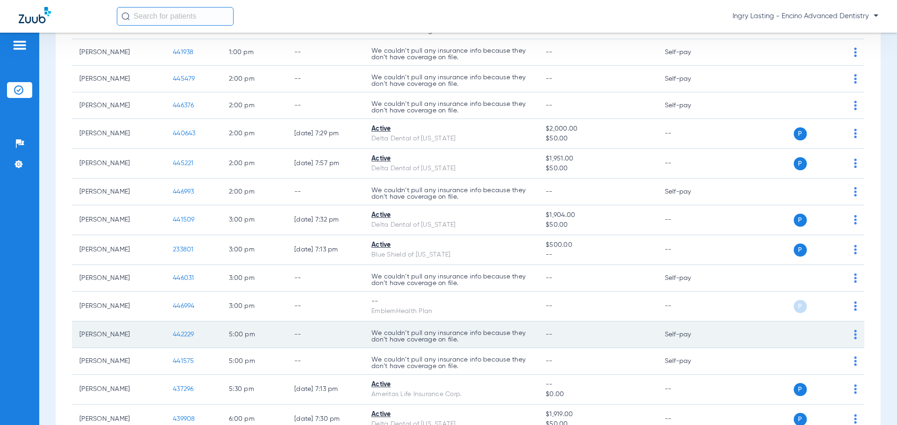
scroll to position [327, 0]
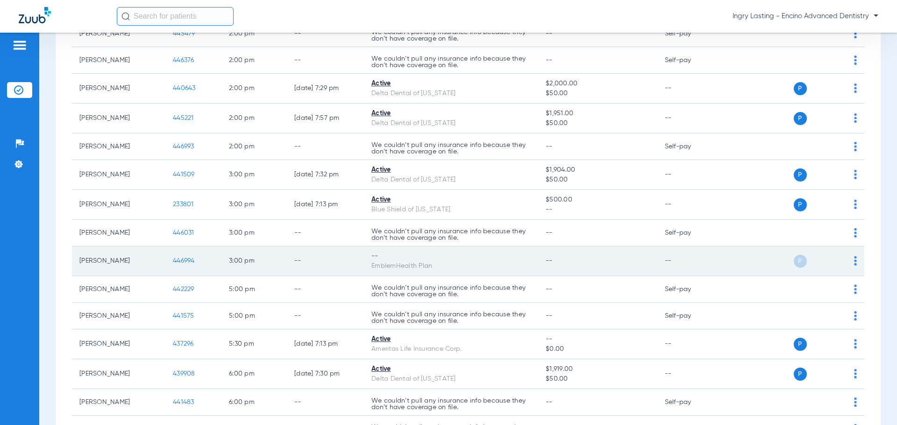
click at [184, 262] on span "446994" at bounding box center [184, 261] width 22 height 7
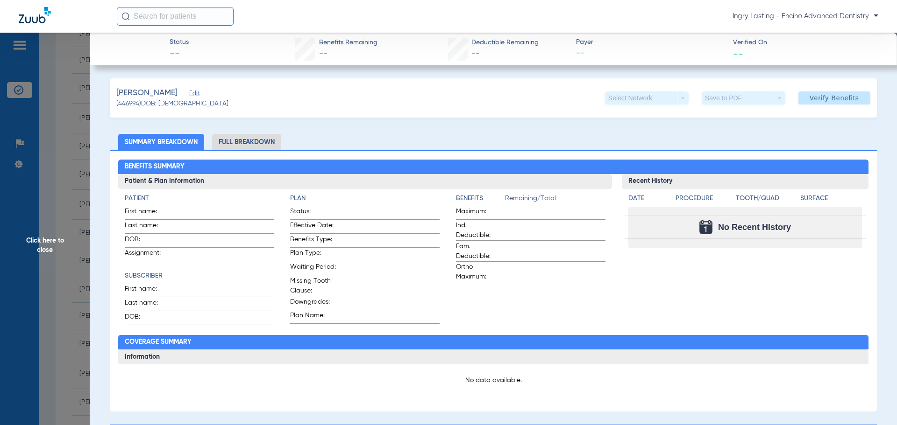
click at [191, 97] on span "Edit" at bounding box center [193, 94] width 8 height 9
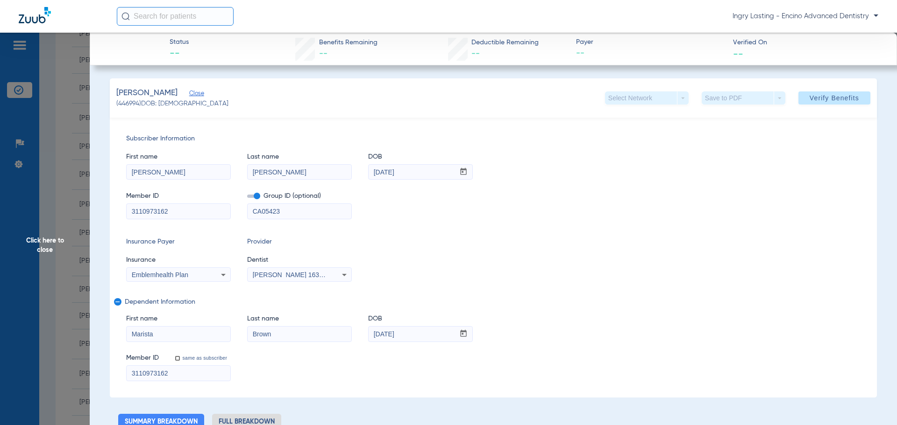
click at [180, 275] on span "Emblemhealth Plan" at bounding box center [160, 274] width 57 height 7
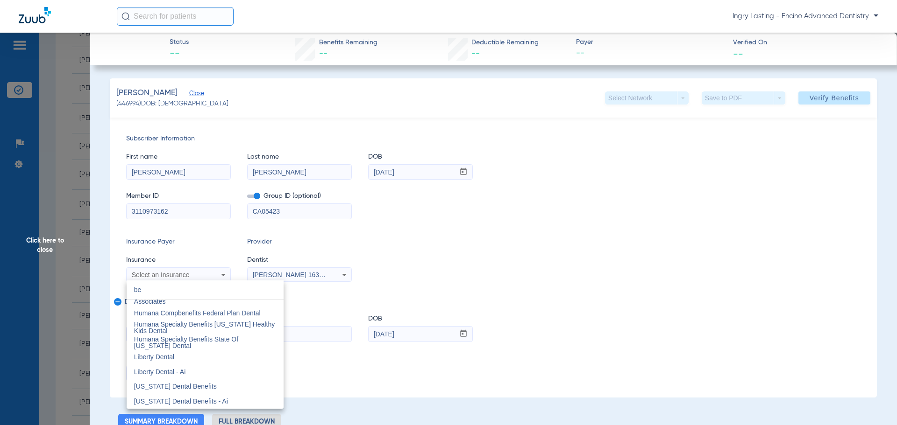
scroll to position [20, 0]
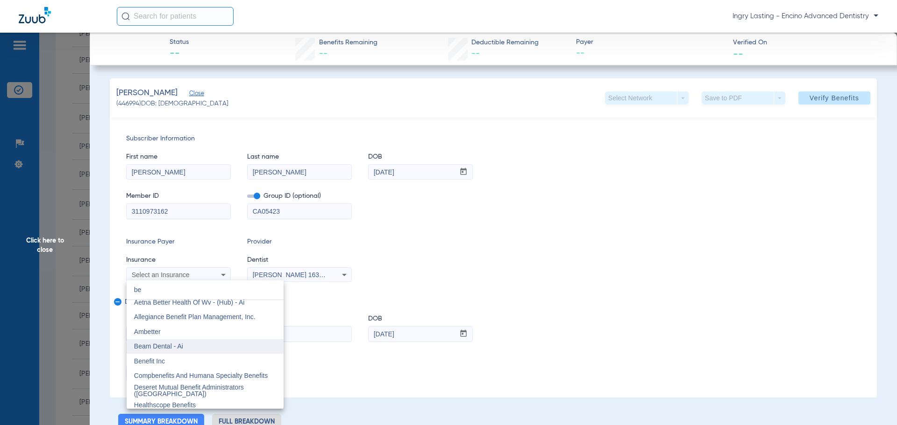
type input "be"
click at [164, 344] on span "Beam Dental - Ai" at bounding box center [158, 346] width 49 height 7
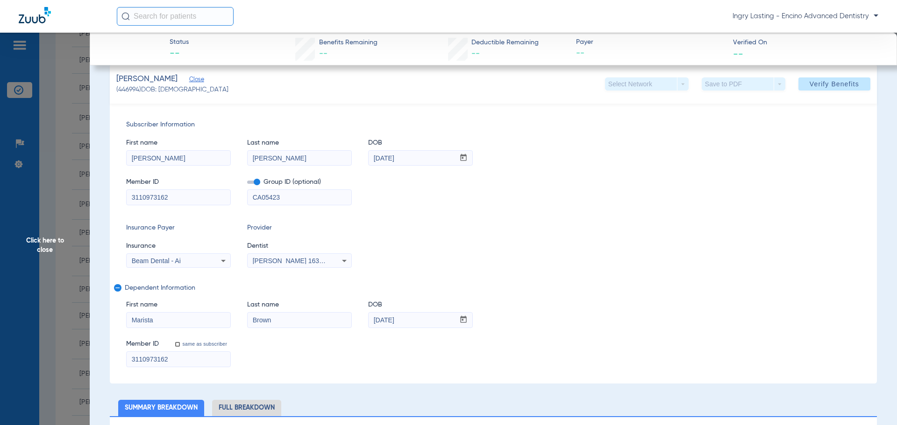
scroll to position [0, 0]
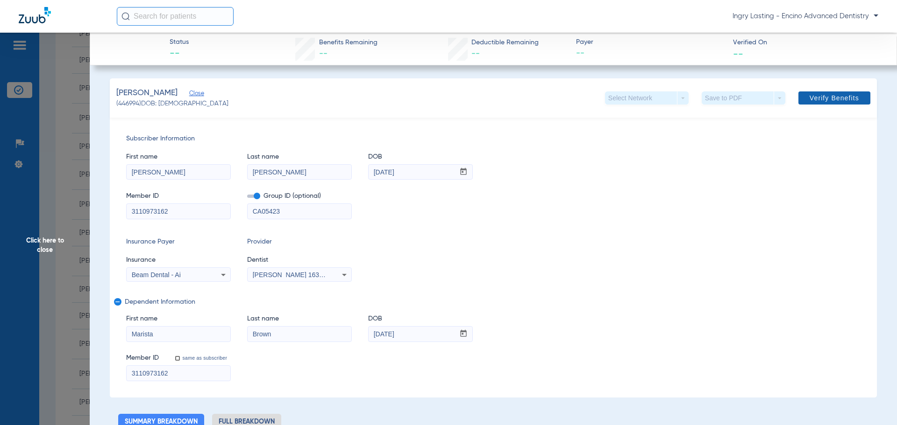
click at [838, 99] on span "Verify Benefits" at bounding box center [834, 97] width 50 height 7
click at [836, 98] on span "Verify Benefits" at bounding box center [834, 97] width 50 height 7
click at [835, 97] on span "Verify Benefits" at bounding box center [834, 97] width 50 height 7
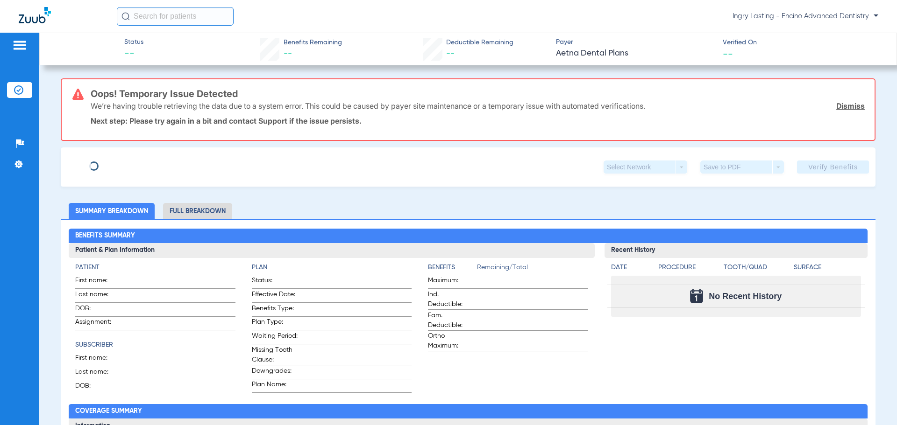
click at [33, 16] on img at bounding box center [35, 15] width 32 height 16
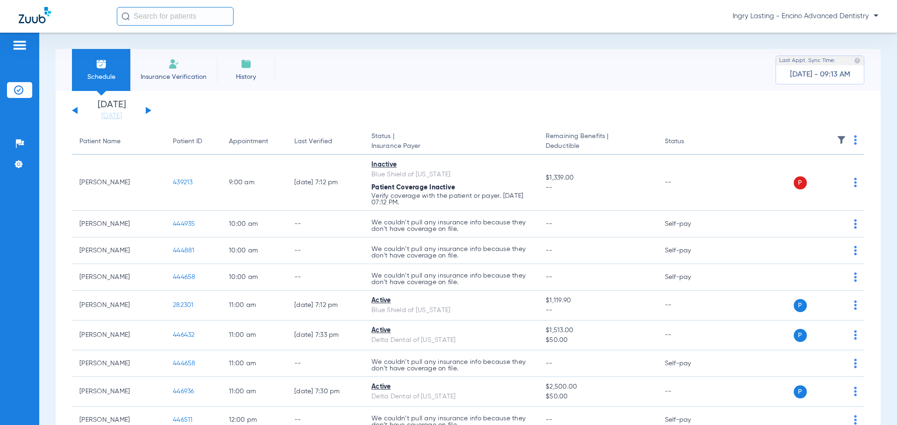
click at [836, 18] on span "Ingry Lasting - Encino Advanced Dentistry" at bounding box center [805, 16] width 146 height 9
click at [833, 41] on button "Account Selection" at bounding box center [842, 33] width 67 height 19
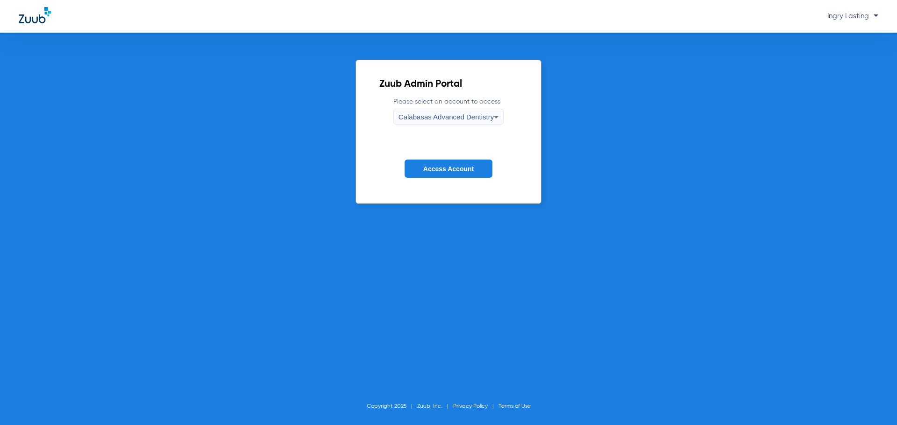
drag, startPoint x: 483, startPoint y: 108, endPoint x: 443, endPoint y: 130, distance: 45.8
click at [482, 108] on label "Please select an account to access Calabasas Advanced Dentistry" at bounding box center [448, 111] width 110 height 28
click at [415, 107] on label "Please select an account to access Calabasas Advanced Dentistry" at bounding box center [448, 111] width 110 height 28
click at [410, 117] on span "Calabasas Advanced Dentistry" at bounding box center [445, 117] width 95 height 8
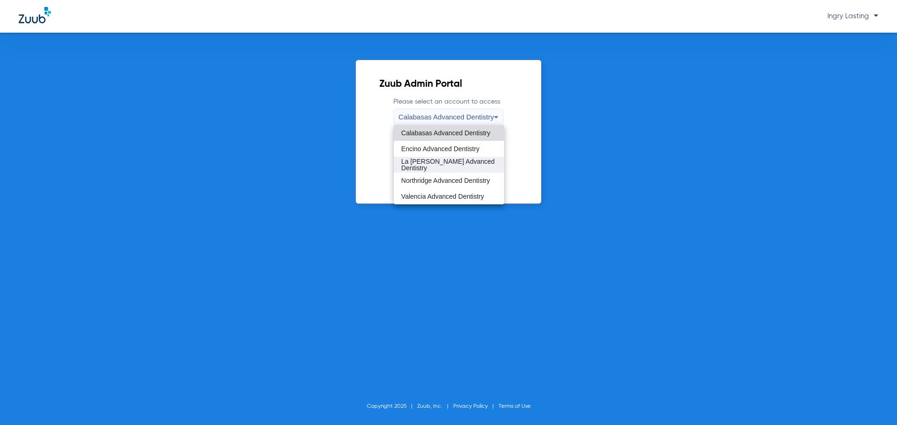
click at [411, 172] on mat-option "La [PERSON_NAME] Advanced Dentistry" at bounding box center [449, 165] width 110 height 16
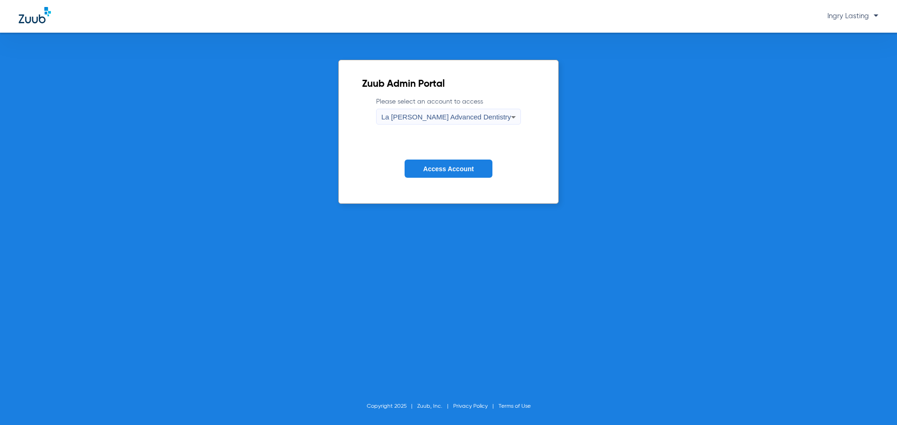
click at [410, 170] on button "Access Account" at bounding box center [448, 169] width 88 height 18
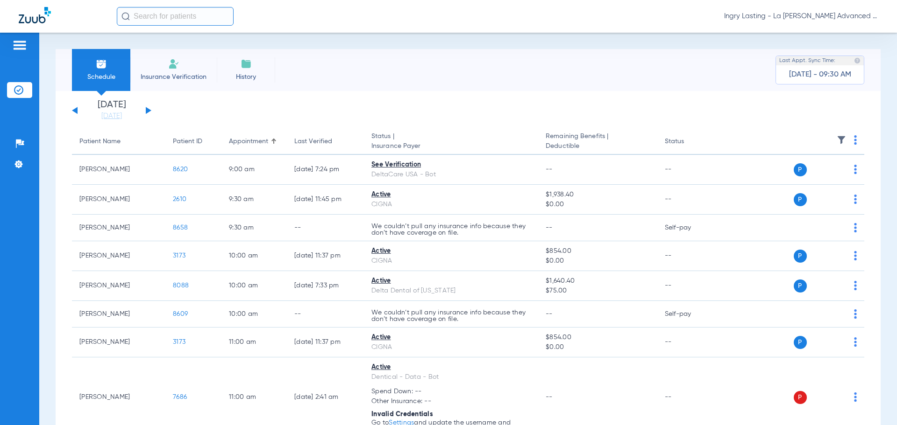
click at [149, 111] on button at bounding box center [149, 110] width 6 height 7
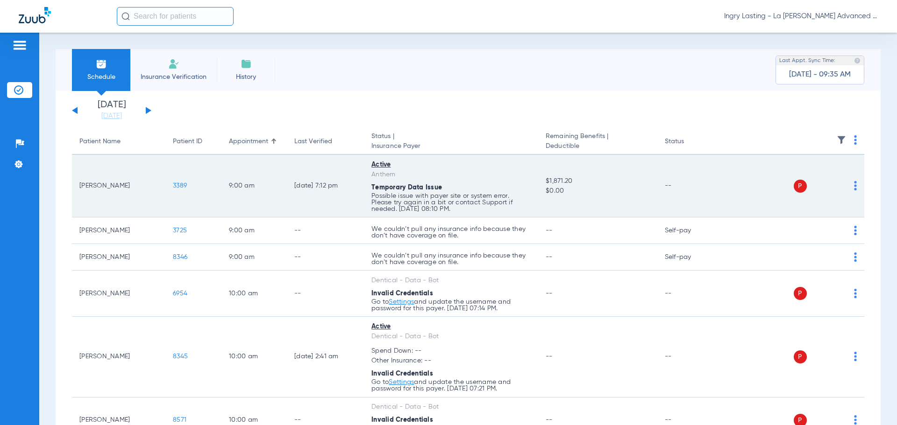
click at [181, 183] on span "3389" at bounding box center [180, 186] width 14 height 7
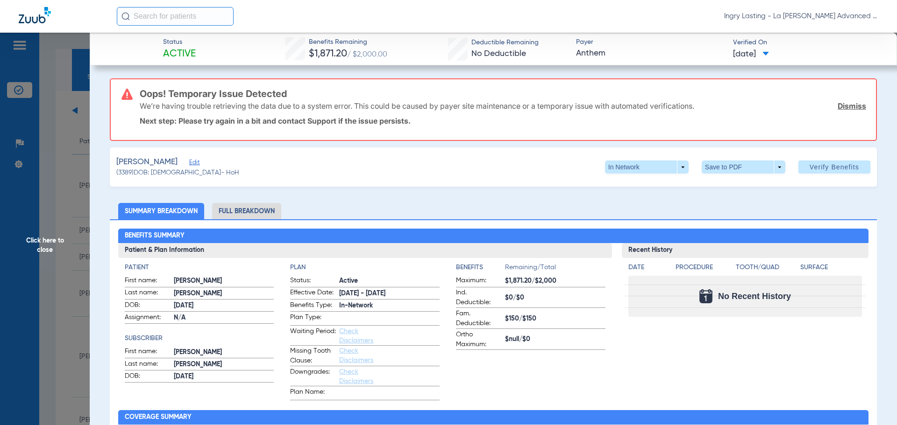
click at [46, 190] on span "Click here to close" at bounding box center [45, 245] width 90 height 425
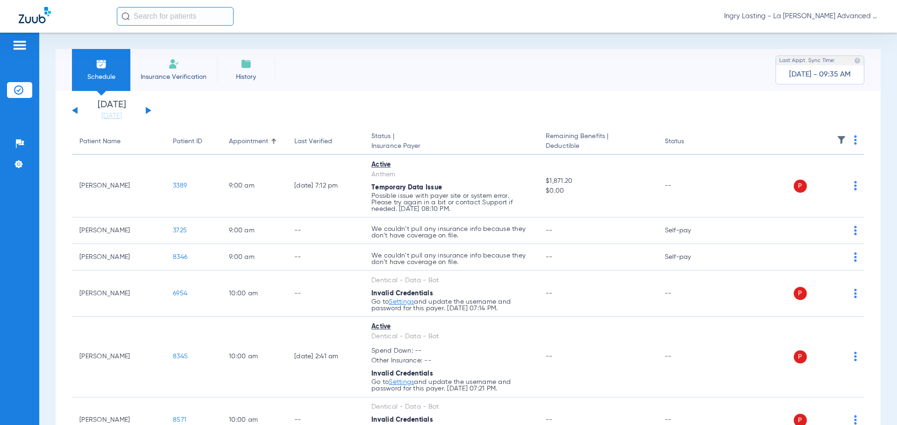
click at [824, 20] on span "Ingry Lasting - La [PERSON_NAME] Advanced Dentistry" at bounding box center [801, 16] width 154 height 9
click at [819, 41] on button "Account Selection" at bounding box center [842, 33] width 67 height 19
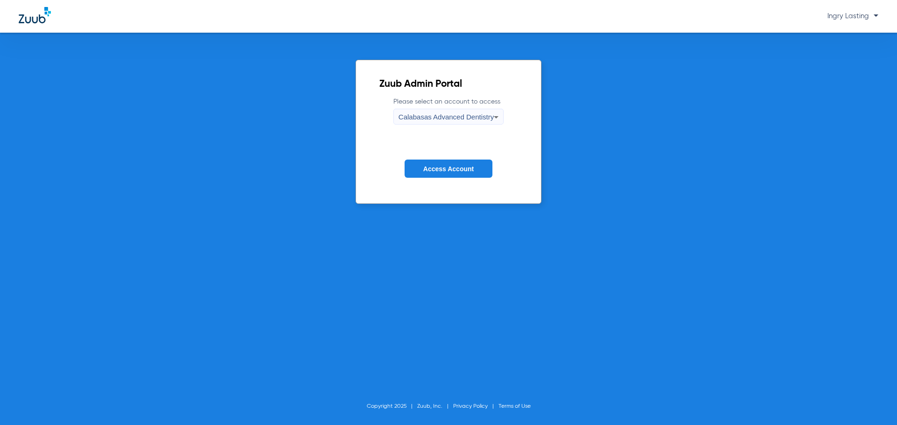
click at [457, 116] on span "Calabasas Advanced Dentistry" at bounding box center [445, 117] width 95 height 8
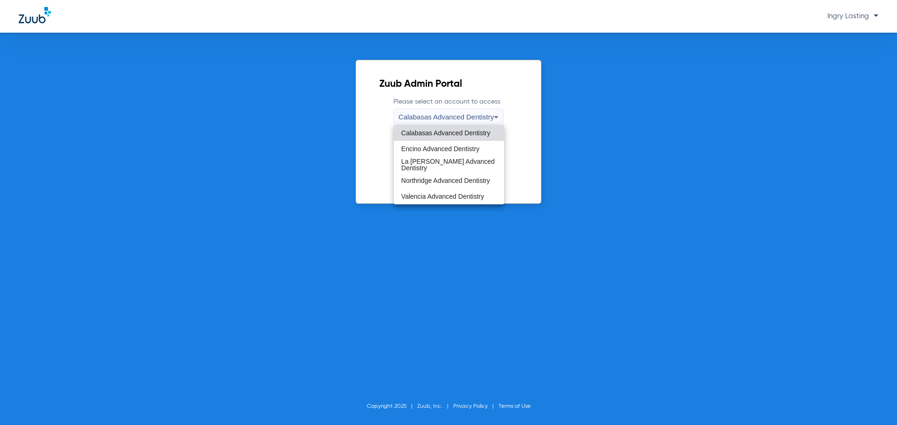
click at [421, 133] on span "Calabasas Advanced Dentistry" at bounding box center [445, 133] width 89 height 7
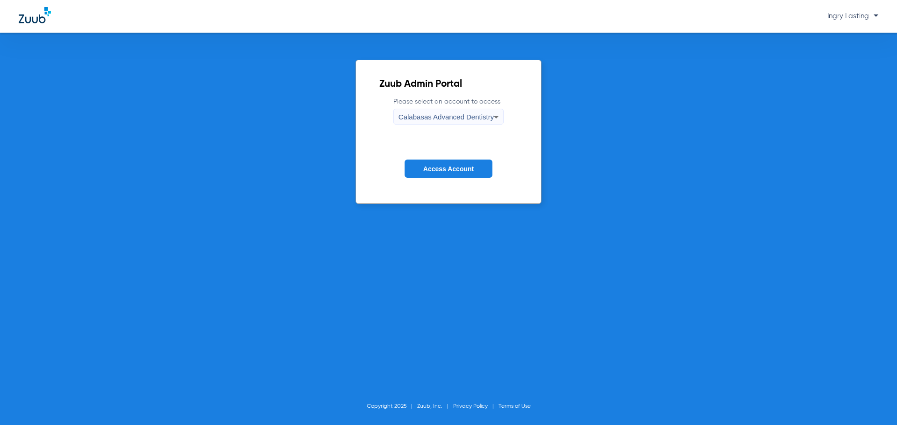
click at [420, 163] on button "Access Account" at bounding box center [448, 169] width 88 height 18
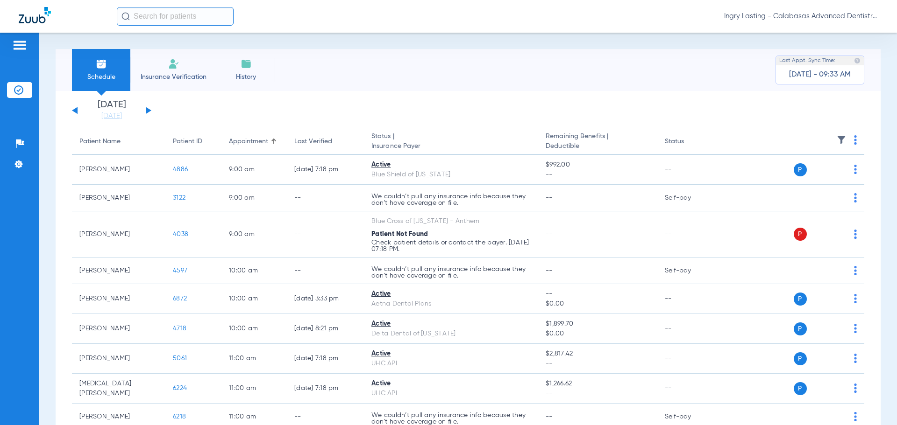
click at [148, 113] on button at bounding box center [149, 110] width 6 height 7
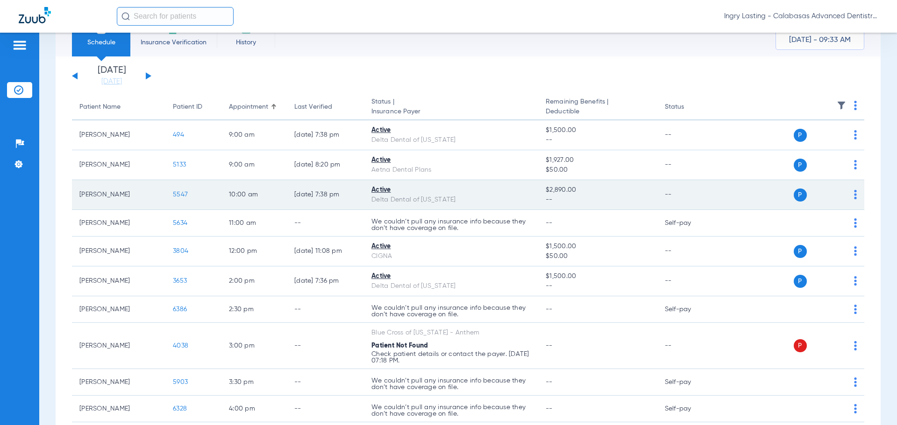
scroll to position [92, 0]
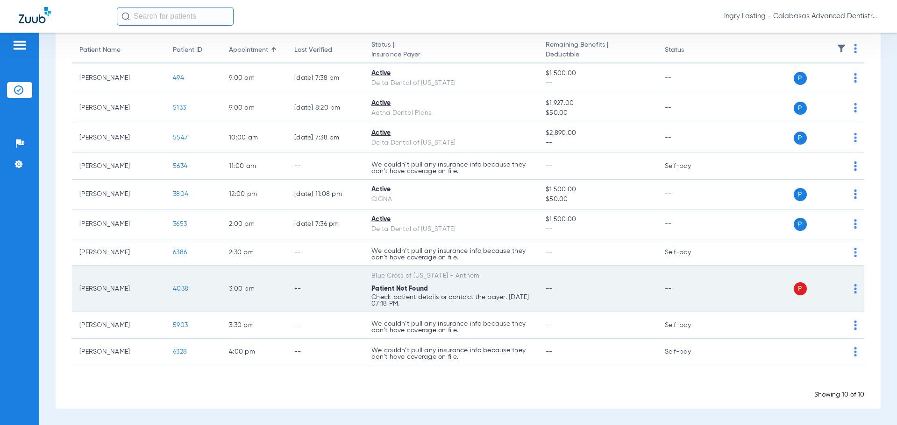
click at [188, 287] on span "4038" at bounding box center [180, 289] width 15 height 7
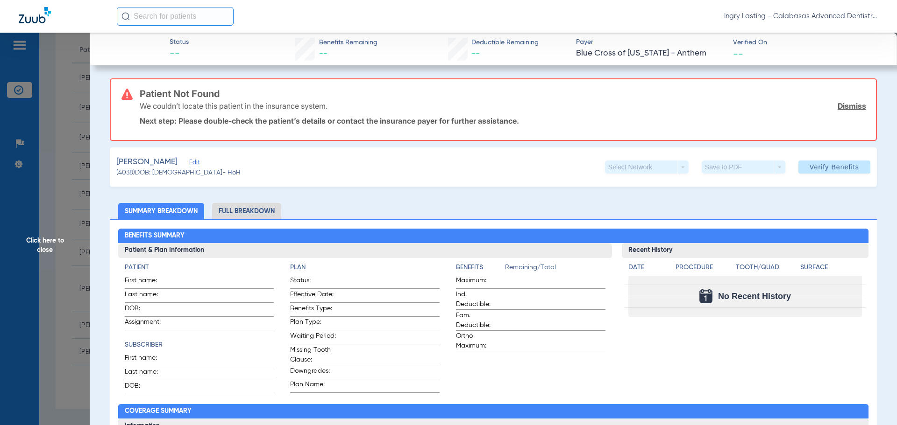
click at [198, 167] on span "Edit" at bounding box center [193, 163] width 8 height 9
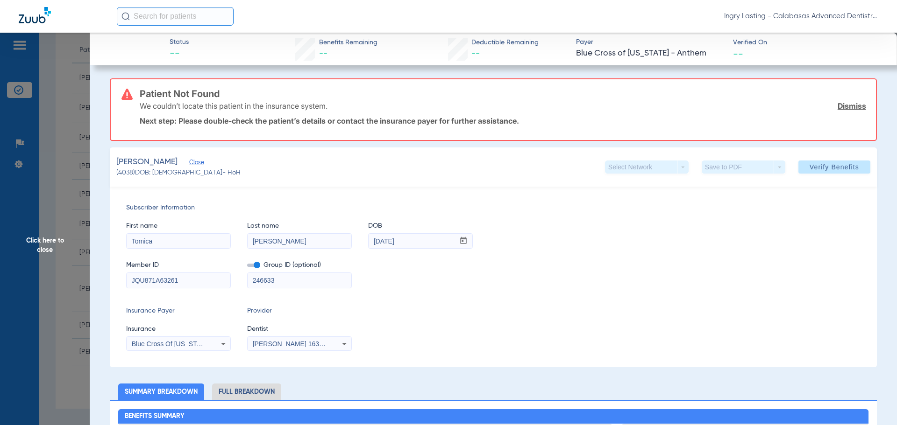
click at [76, 155] on span "Click here to close" at bounding box center [45, 245] width 90 height 425
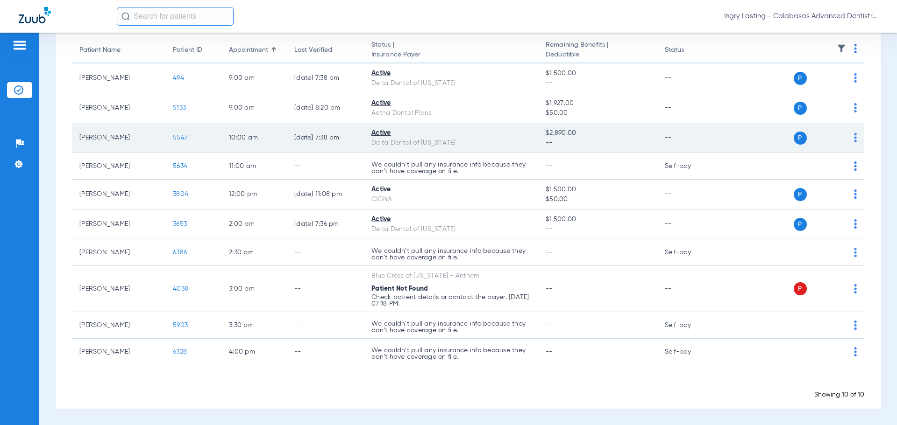
scroll to position [0, 0]
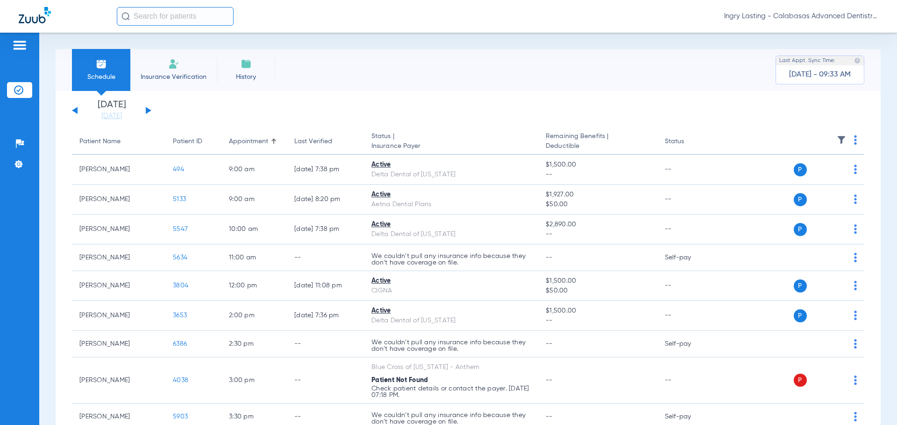
click at [147, 115] on div "[DATE] [DATE] [DATE] [DATE] [DATE] [DATE] [DATE] [DATE] [DATE] [DATE] [DATE] [D…" at bounding box center [111, 110] width 79 height 21
click at [147, 106] on div "[DATE] [DATE] [DATE] [DATE] [DATE] [DATE] [DATE] [DATE] [DATE] [DATE] [DATE] [D…" at bounding box center [111, 110] width 79 height 21
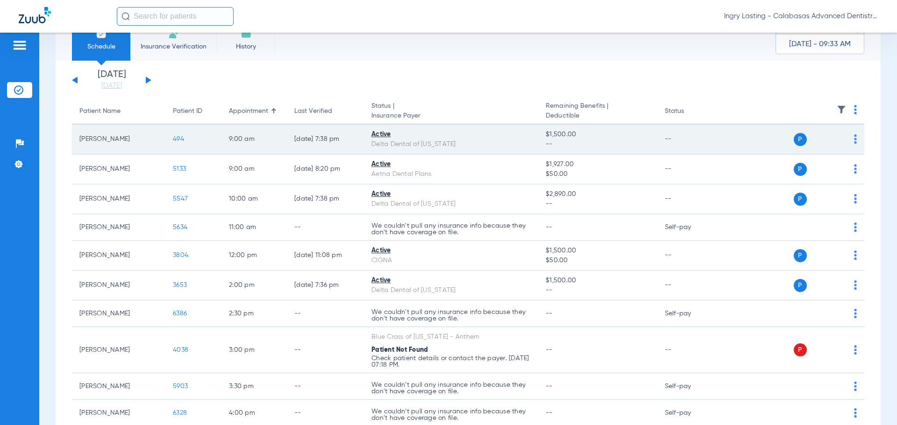
scroll to position [47, 0]
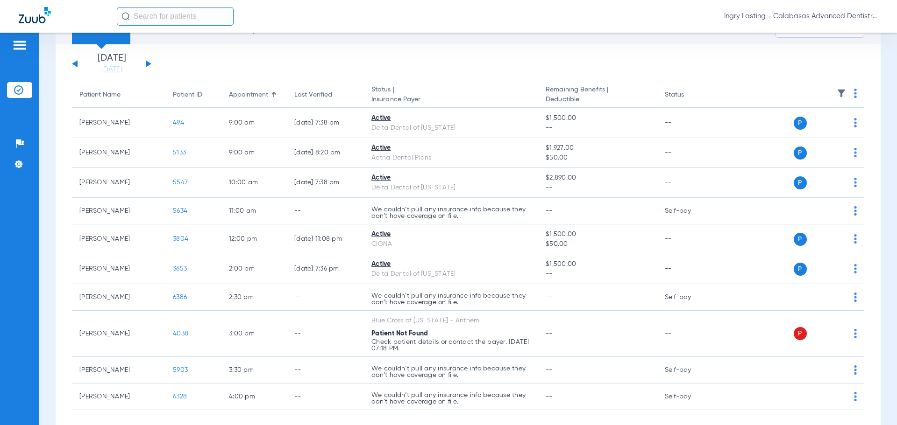
click at [763, 24] on div "Ingry Lasting - Calabasas Advanced Dentistry" at bounding box center [497, 16] width 761 height 19
click at [763, 19] on span "Ingry Lasting - Calabasas Advanced Dentistry" at bounding box center [801, 16] width 154 height 9
click at [837, 38] on button "Account Selection" at bounding box center [842, 33] width 67 height 19
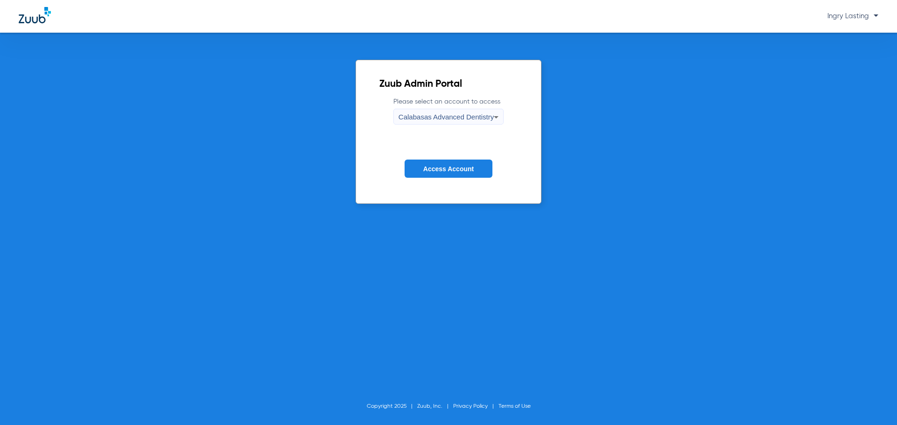
click at [438, 104] on label "Please select an account to access Calabasas Advanced Dentistry" at bounding box center [448, 111] width 110 height 28
click at [436, 109] on div "Calabasas Advanced Dentistry" at bounding box center [445, 117] width 95 height 16
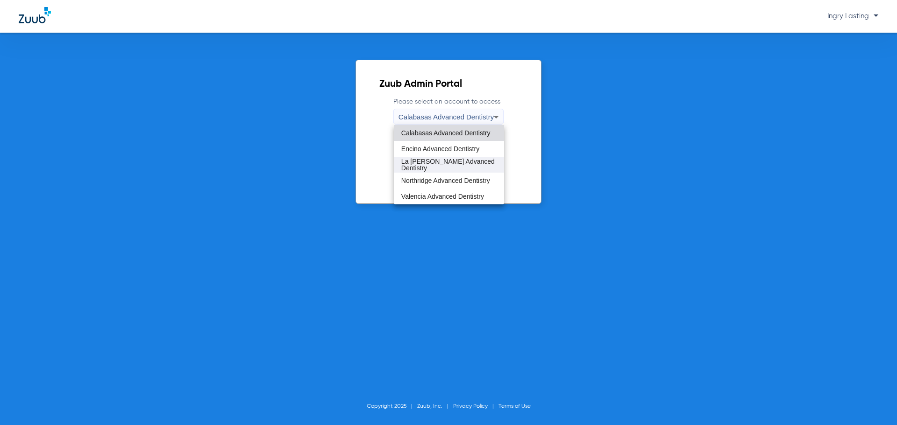
click at [443, 165] on span "La [PERSON_NAME] Advanced Dentistry" at bounding box center [448, 164] width 95 height 13
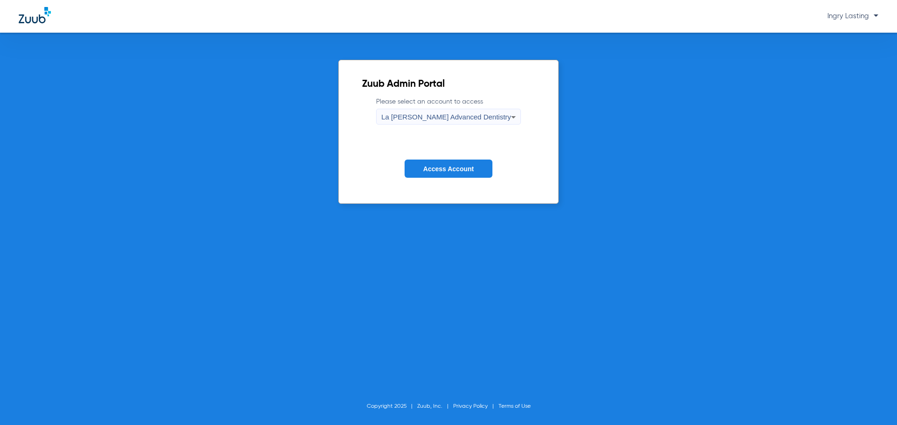
click at [444, 118] on span "La [PERSON_NAME] Advanced Dentistry" at bounding box center [446, 117] width 130 height 8
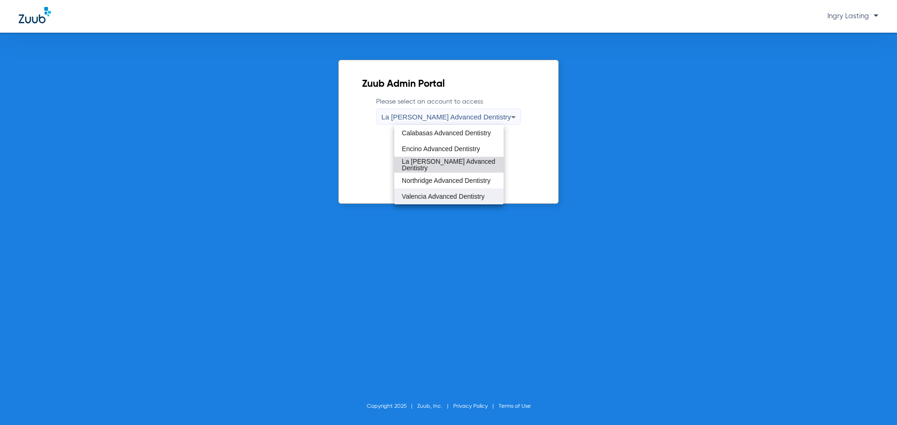
click at [439, 195] on span "Valencia Advanced Dentistry" at bounding box center [443, 196] width 83 height 7
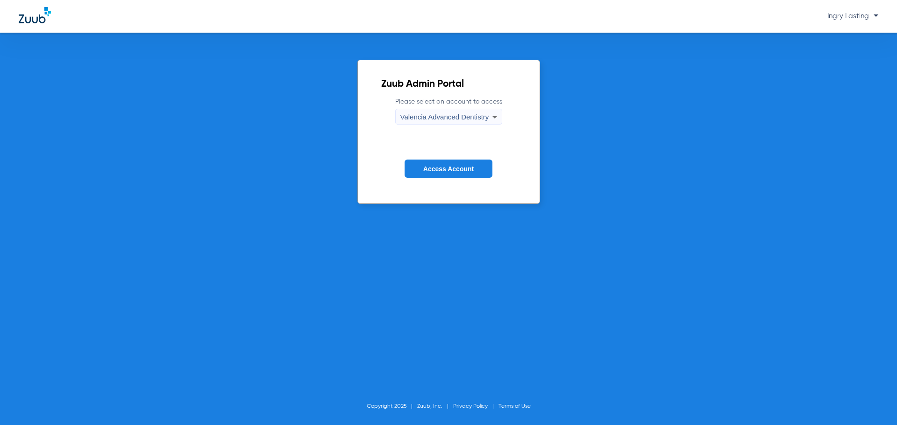
click at [441, 167] on span "Access Account" at bounding box center [448, 168] width 50 height 7
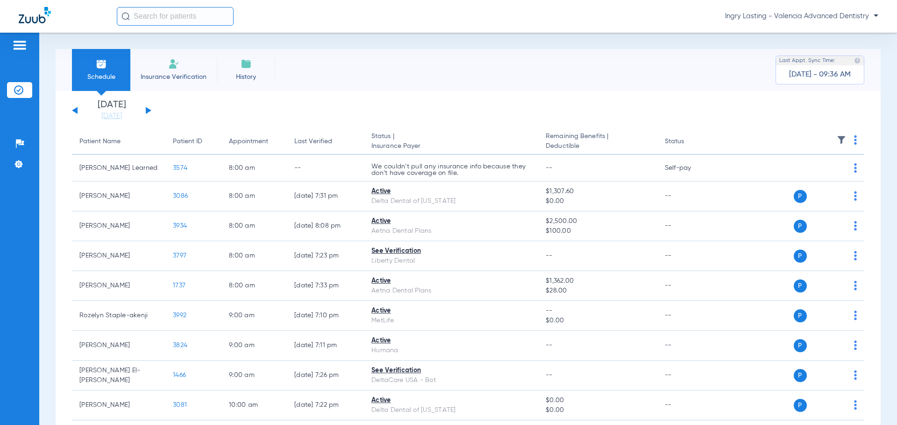
click at [147, 106] on div "[DATE] [DATE] [DATE] [DATE] [DATE] [DATE] [DATE] [DATE] [DATE] [DATE] [DATE] [D…" at bounding box center [111, 110] width 79 height 21
click at [147, 108] on button at bounding box center [149, 110] width 6 height 7
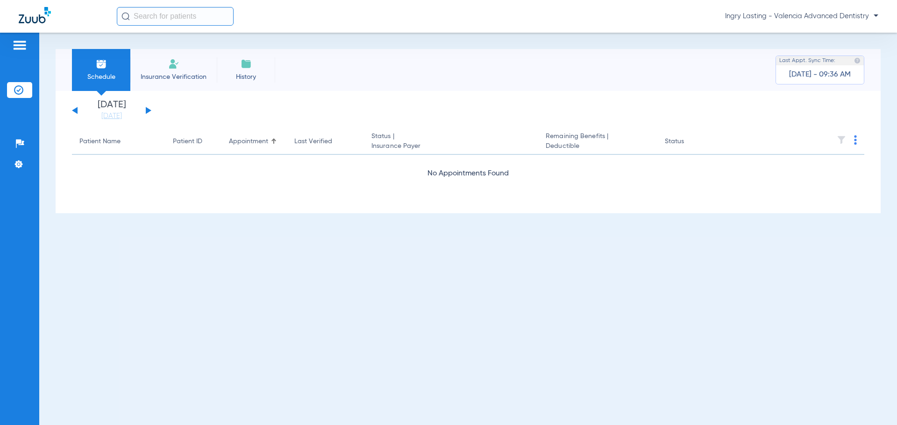
click at [790, 23] on div "Ingry Lasting - Valencia Advanced Dentistry" at bounding box center [497, 16] width 761 height 19
click at [779, 21] on span "Ingry Lasting - Valencia Advanced Dentistry" at bounding box center [801, 16] width 153 height 9
click at [857, 47] on button "Log out" at bounding box center [842, 52] width 67 height 19
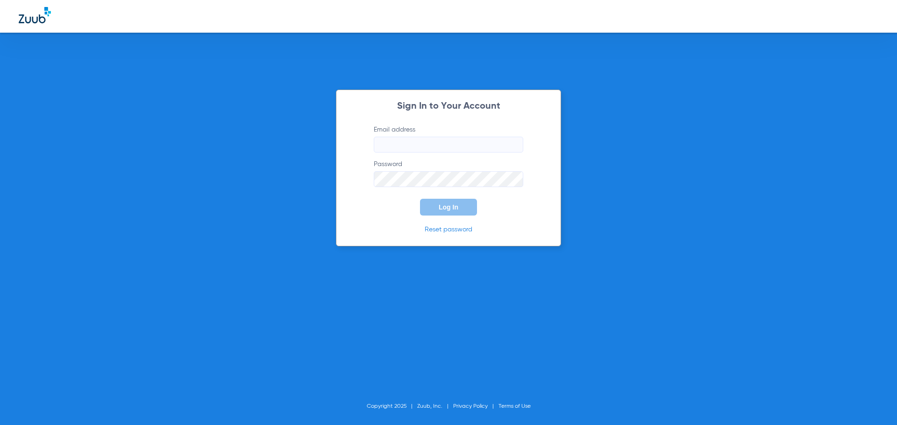
type input "[EMAIL_ADDRESS][DOMAIN_NAME]"
click at [457, 211] on button "Log In" at bounding box center [448, 207] width 57 height 17
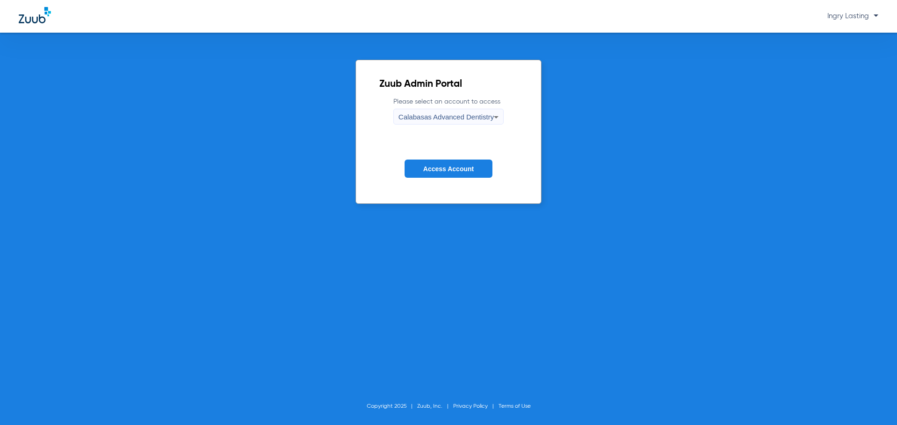
click at [445, 118] on span "Calabasas Advanced Dentistry" at bounding box center [445, 117] width 95 height 8
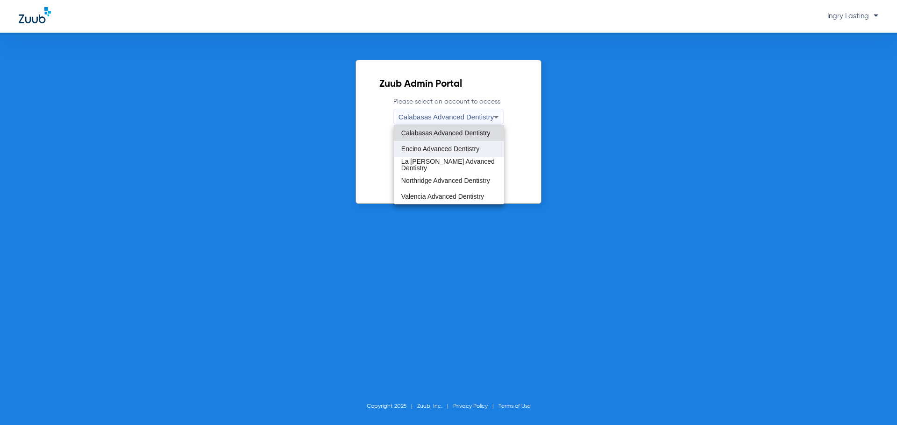
click at [444, 144] on mat-option "Encino Advanced Dentistry" at bounding box center [449, 149] width 110 height 16
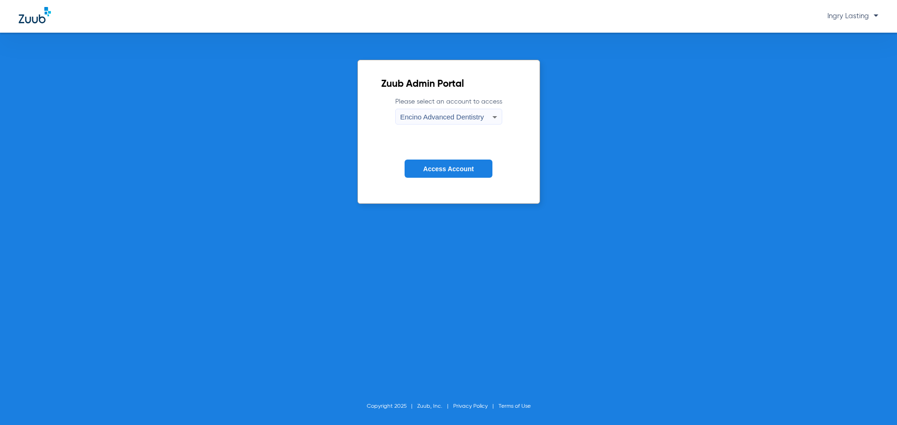
click at [461, 164] on button "Access Account" at bounding box center [448, 169] width 88 height 18
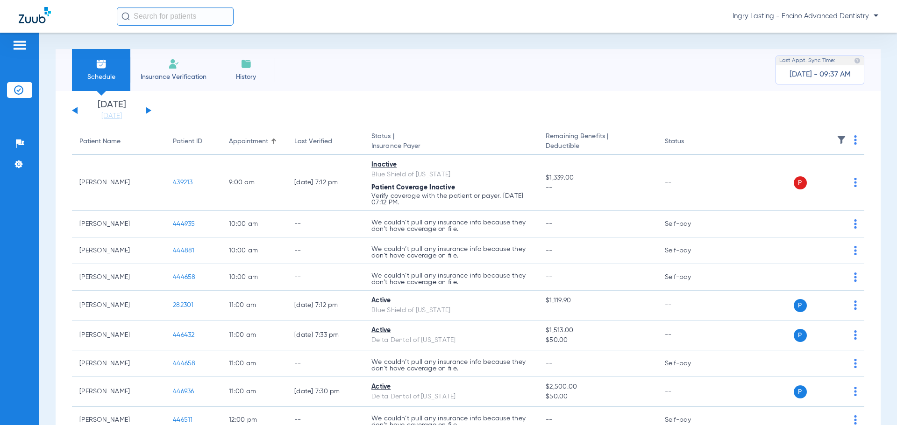
click at [148, 111] on button at bounding box center [149, 110] width 6 height 7
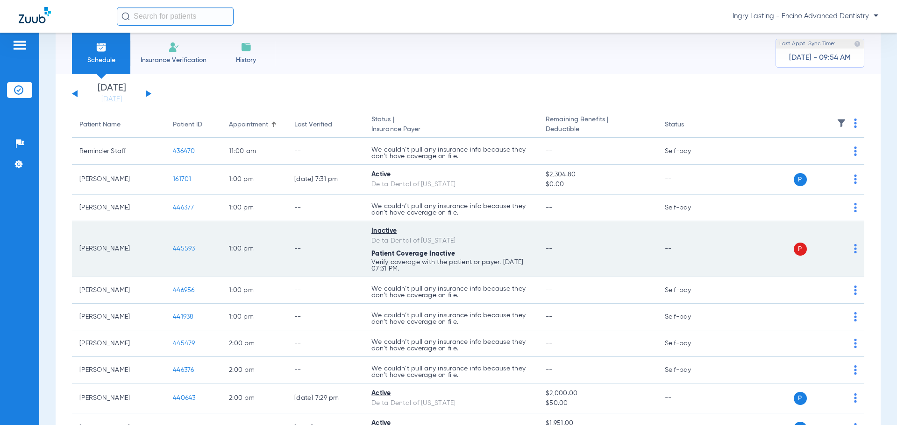
scroll to position [47, 0]
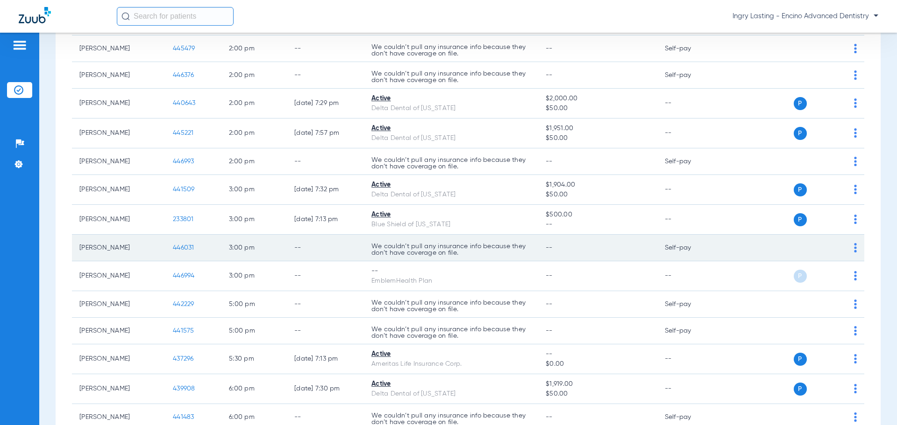
scroll to position [374, 0]
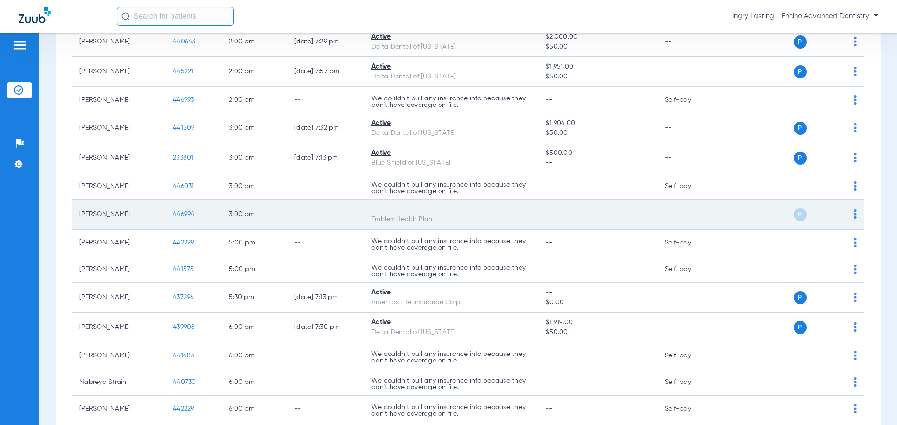
click at [184, 215] on span "446994" at bounding box center [184, 214] width 22 height 7
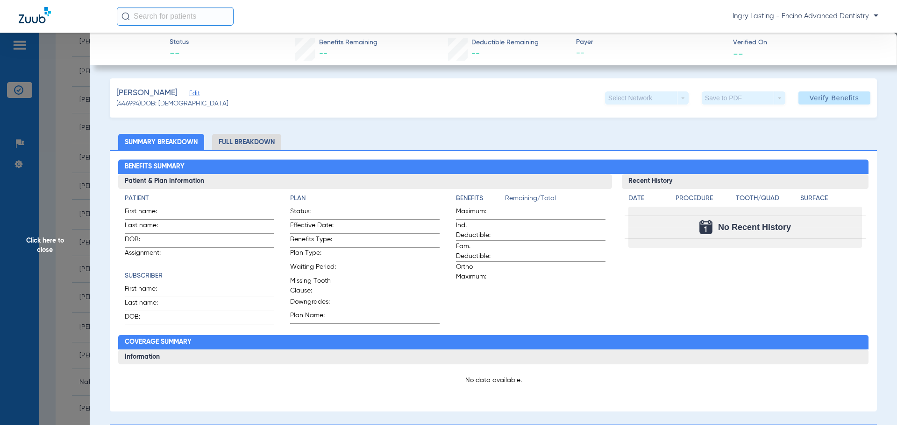
click at [191, 92] on span "Edit" at bounding box center [193, 94] width 8 height 9
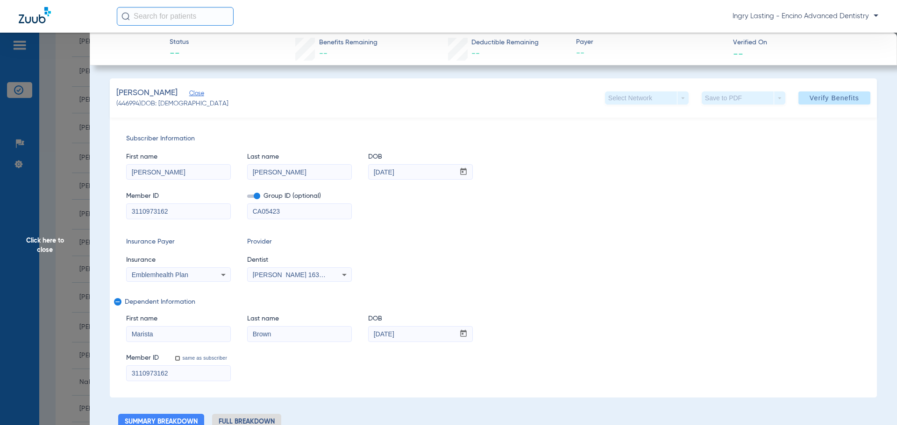
click at [195, 273] on div "Emblemhealth Plan" at bounding box center [169, 275] width 75 height 7
type input "bea"
click at [160, 308] on span "Beam Dental - Ai" at bounding box center [158, 307] width 49 height 7
drag, startPoint x: 256, startPoint y: 196, endPoint x: 255, endPoint y: 207, distance: 11.2
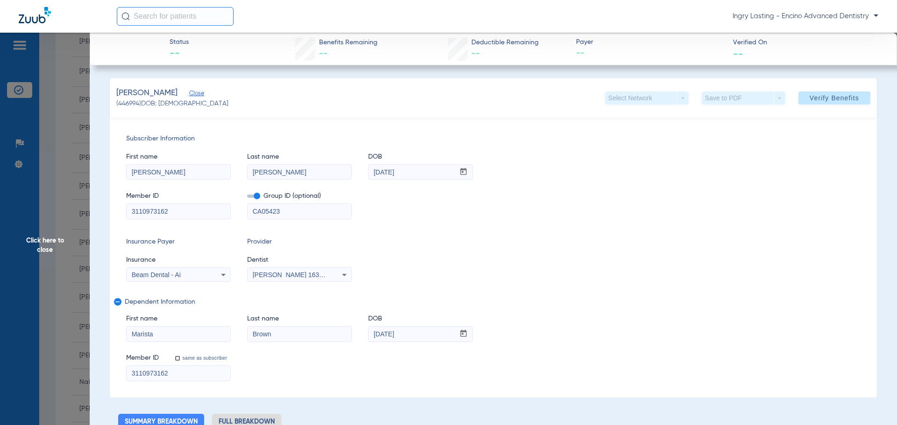
click at [255, 196] on span at bounding box center [253, 196] width 13 height 3
click at [247, 198] on input "checkbox" at bounding box center [247, 198] width 0 height 0
click at [297, 267] on app-form-autocomplete "Dentist Isaac Kahen Kashani 1639402225" at bounding box center [299, 268] width 105 height 27
click at [301, 273] on span "[PERSON_NAME] 1639402225" at bounding box center [299, 274] width 92 height 7
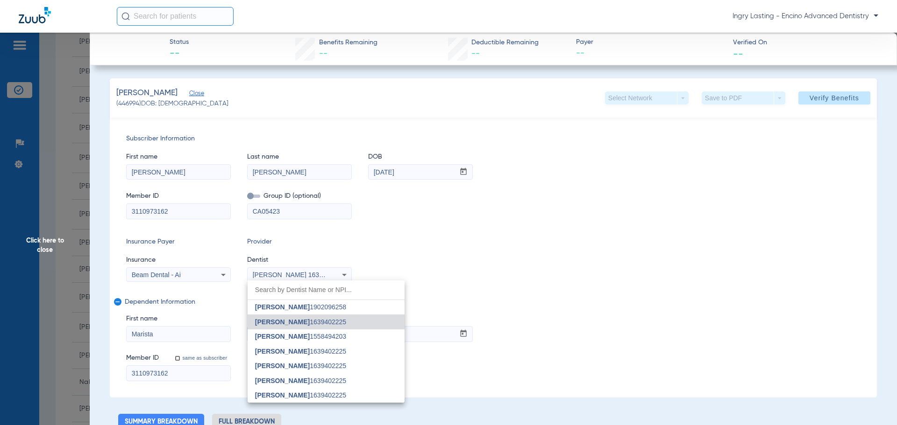
click at [301, 273] on div at bounding box center [448, 212] width 897 height 425
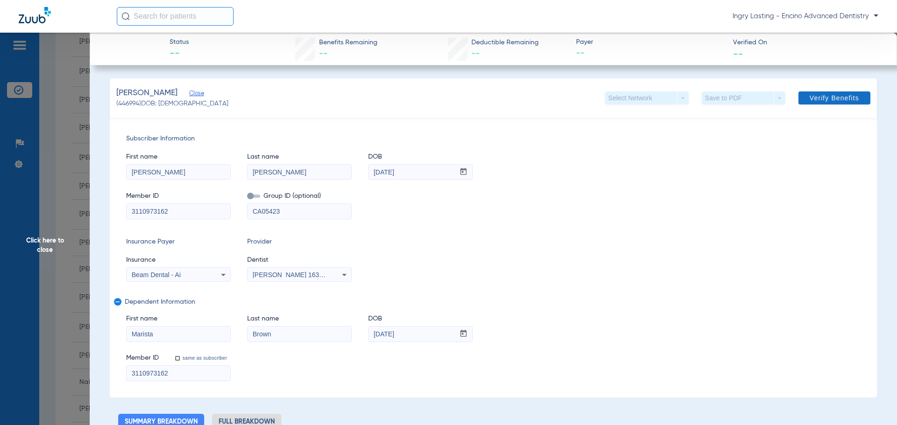
click at [809, 98] on span "Verify Benefits" at bounding box center [834, 97] width 50 height 7
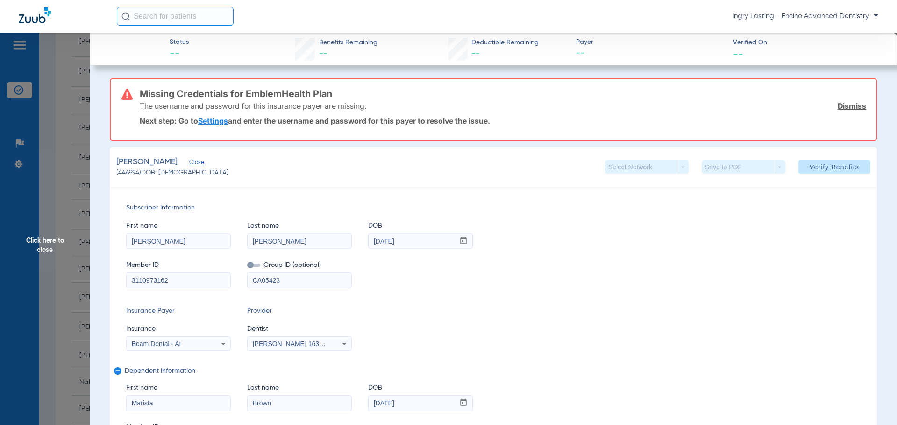
click at [60, 158] on span "Click here to close" at bounding box center [45, 245] width 90 height 425
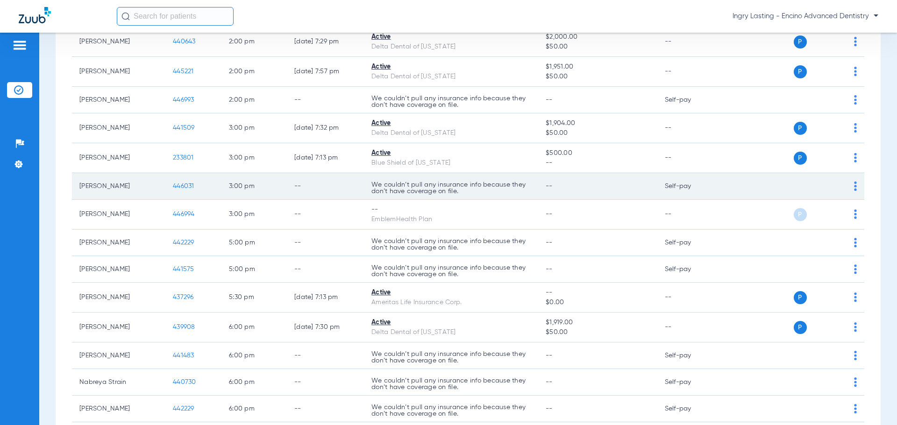
click at [651, 198] on td "--" at bounding box center [597, 186] width 119 height 27
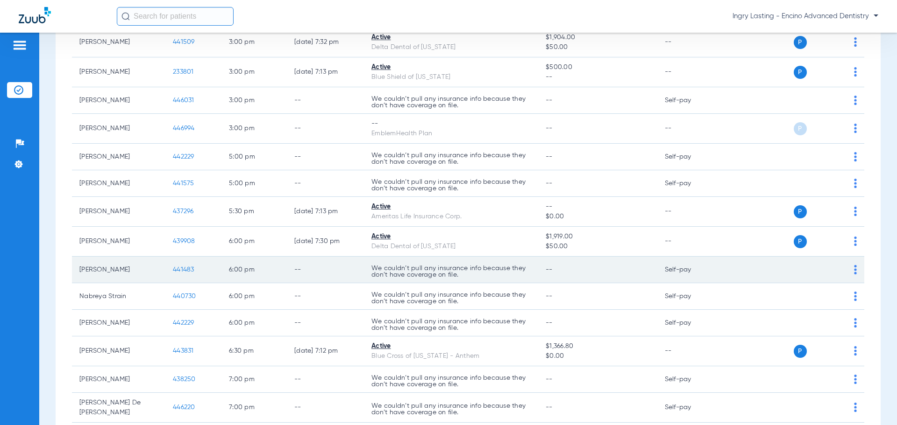
scroll to position [467, 0]
